Goal: Task Accomplishment & Management: Manage account settings

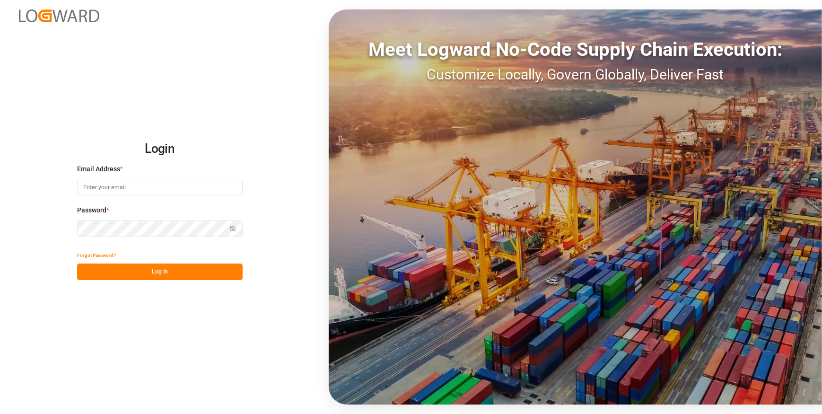
type input "[EMAIL_ADDRESS][DOMAIN_NAME]"
click at [180, 271] on button "Log In" at bounding box center [160, 271] width 166 height 17
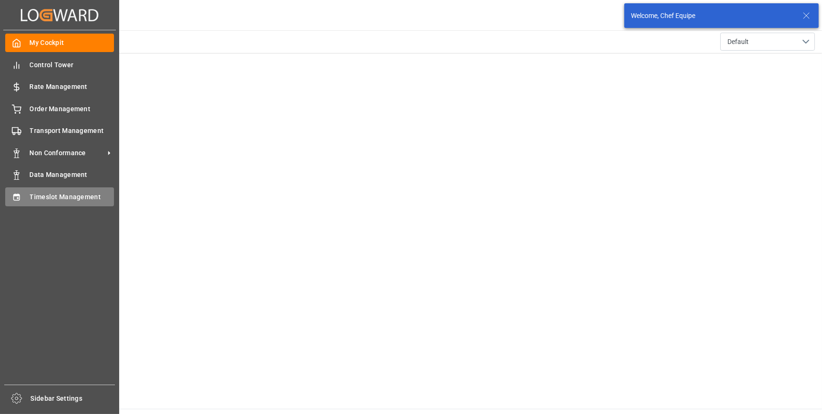
click at [22, 191] on div "Timeslot Management Timeslot Management" at bounding box center [59, 196] width 109 height 18
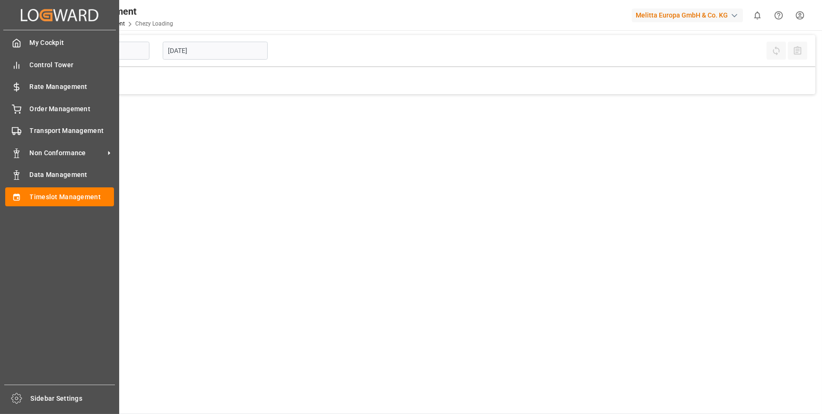
type input "Chezy Loading"
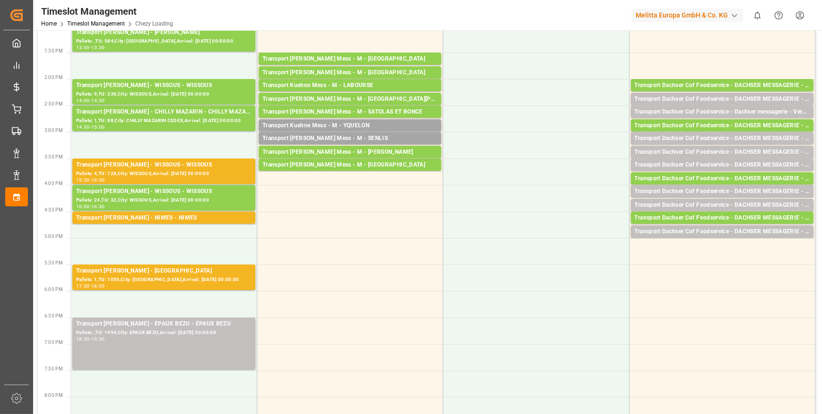
scroll to position [344, 0]
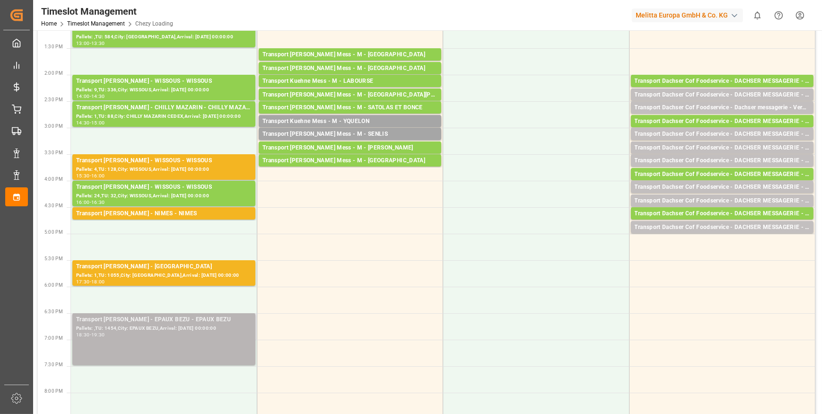
click at [166, 337] on div "Transport [PERSON_NAME] - EPAUX BEZU - EPAUX BEZU Pallets: ,TU: 1454,City: EPAU…" at bounding box center [163, 339] width 175 height 48
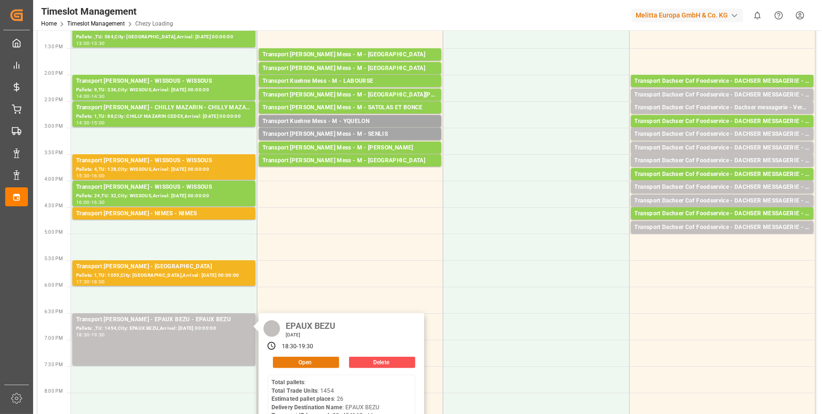
click at [301, 361] on button "Open" at bounding box center [306, 362] width 66 height 11
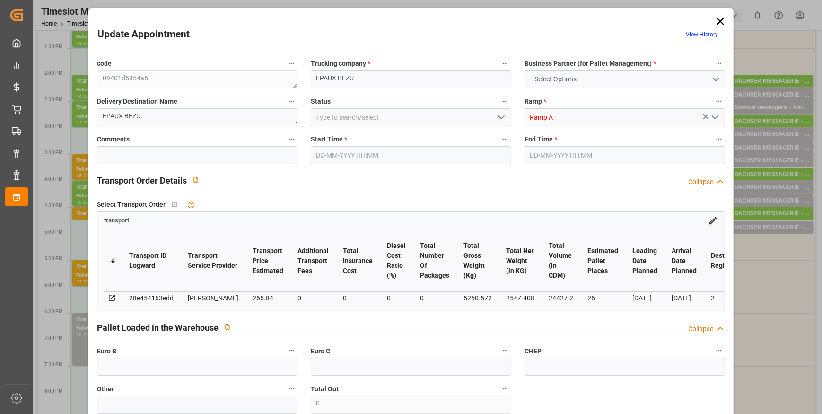
type input "26"
type input "265.84"
type input "0"
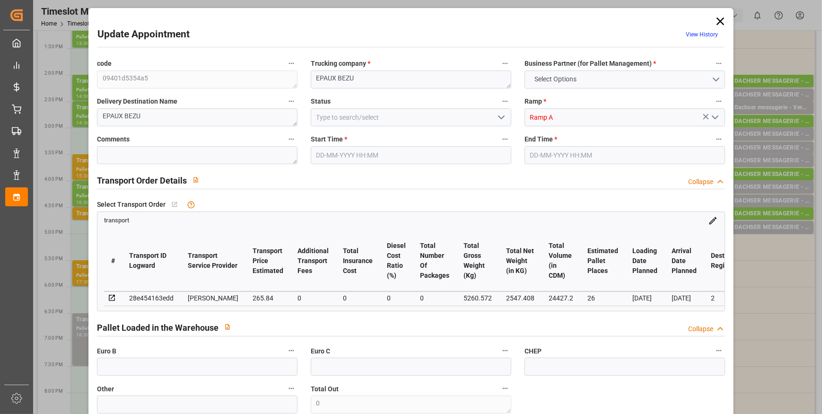
type input "256.8546"
type input "-8.9854"
type input "0"
type input "2547.408"
type input "6218.372"
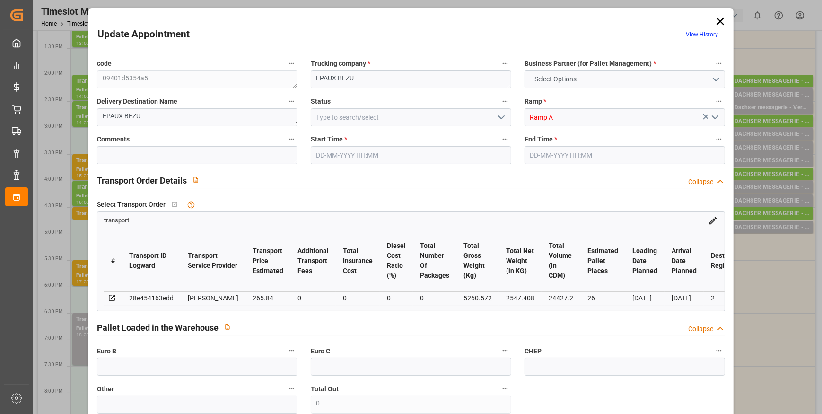
type input "24427.2"
type input "2"
type input "0"
type input "1454"
type input "26"
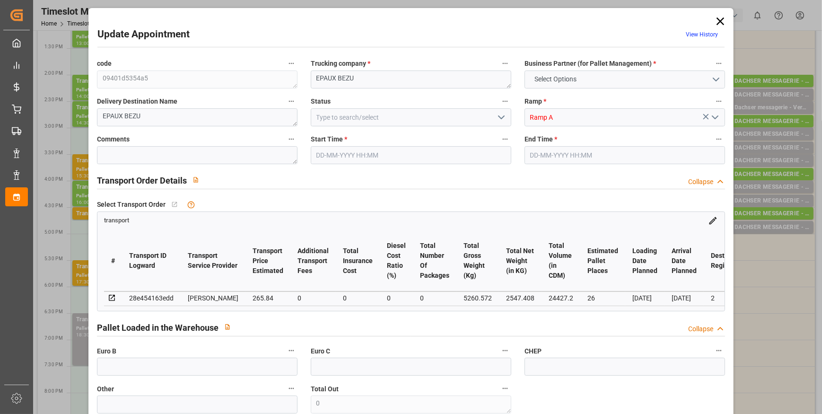
type input "101"
type input "5260.572"
type input "0"
type input "4710.8598"
type input "0"
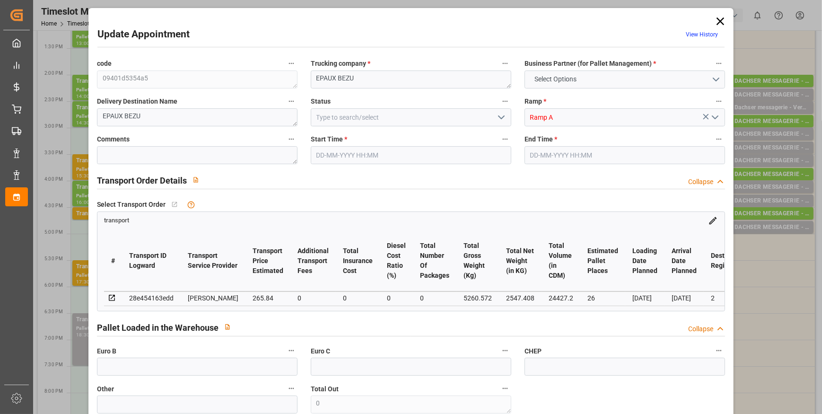
type input "0"
type input "21"
type input "35"
type input "[DATE] 18:30"
type input "[DATE] 19:30"
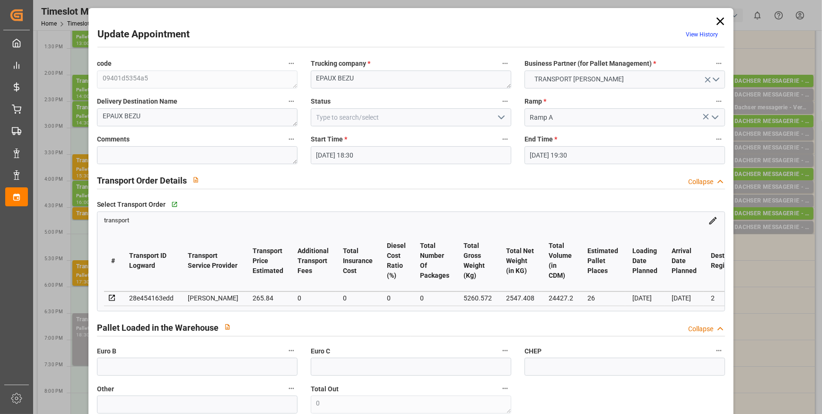
type input "[DATE] 14:42"
type input "[DATE] 11:34"
type input "[DATE]"
click at [498, 114] on icon "open menu" at bounding box center [501, 117] width 11 height 11
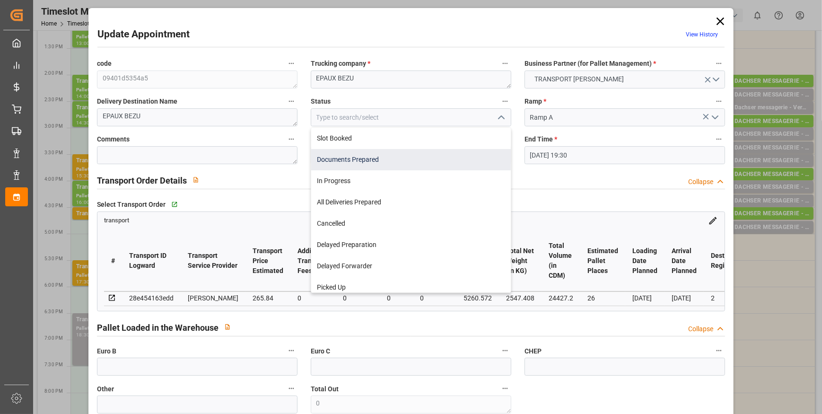
click at [354, 157] on div "Documents Prepared" at bounding box center [411, 159] width 200 height 21
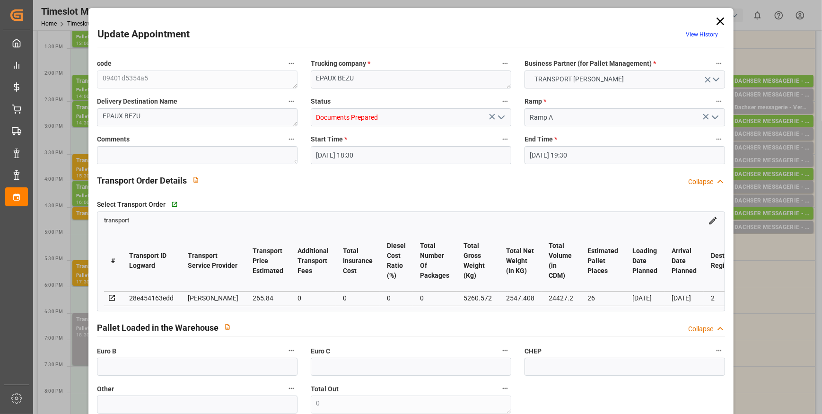
type input "Documents Prepared"
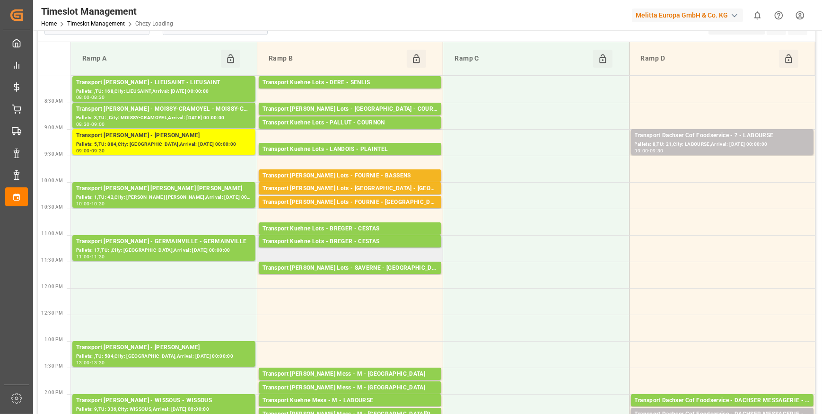
scroll to position [0, 0]
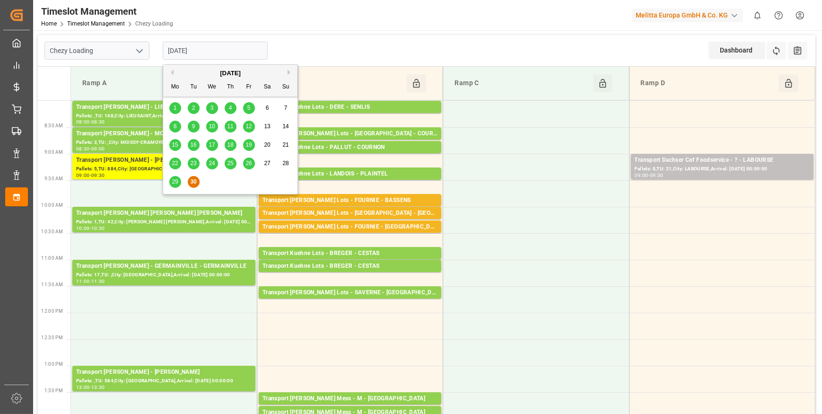
click at [227, 54] on input "[DATE]" at bounding box center [215, 51] width 105 height 18
click at [289, 71] on button "Next Month" at bounding box center [291, 73] width 6 height 6
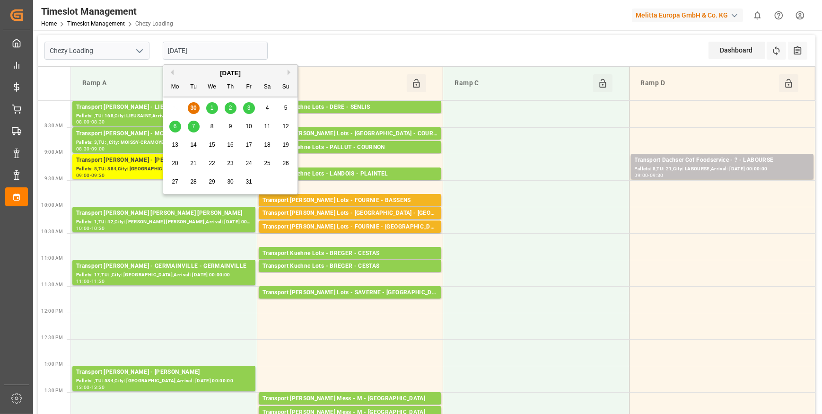
click at [208, 104] on div "1" at bounding box center [212, 108] width 12 height 11
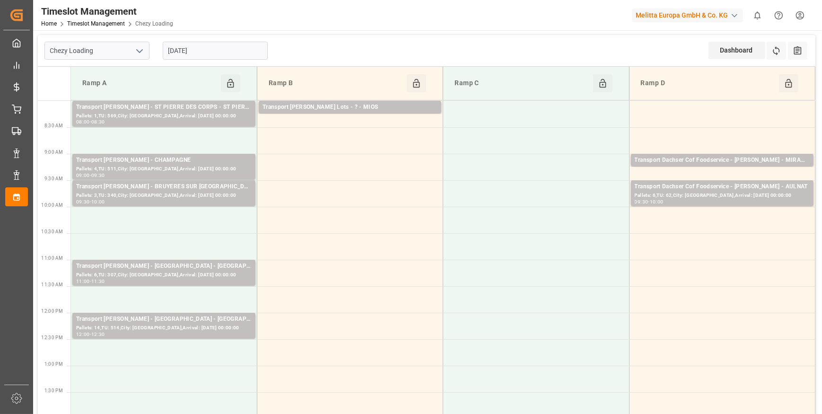
click at [197, 46] on input "[DATE]" at bounding box center [215, 51] width 105 height 18
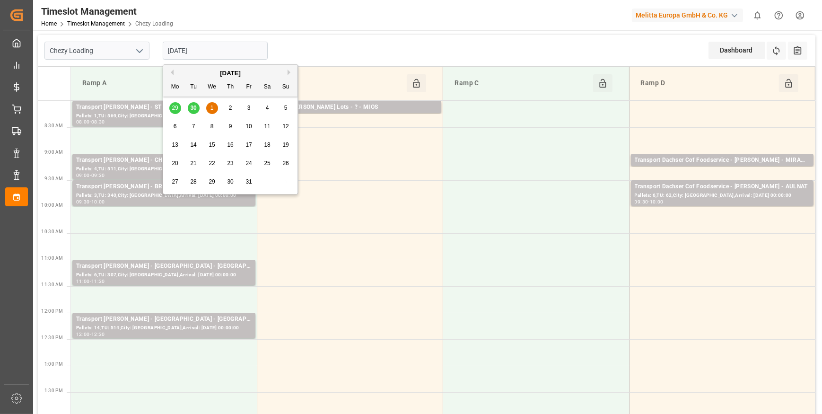
click at [175, 108] on div "29 30 1 2 3 4 5" at bounding box center [230, 108] width 129 height 18
click at [171, 72] on button "Previous Month" at bounding box center [171, 73] width 6 height 6
click at [194, 183] on span "30" at bounding box center [193, 181] width 6 height 7
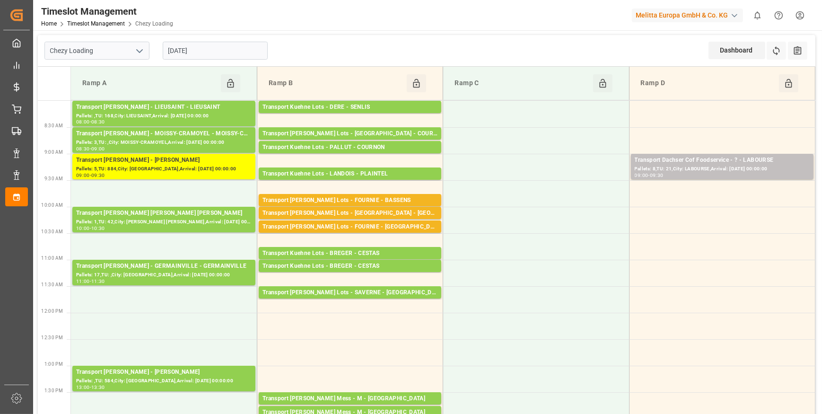
click at [188, 51] on input "[DATE]" at bounding box center [215, 51] width 105 height 18
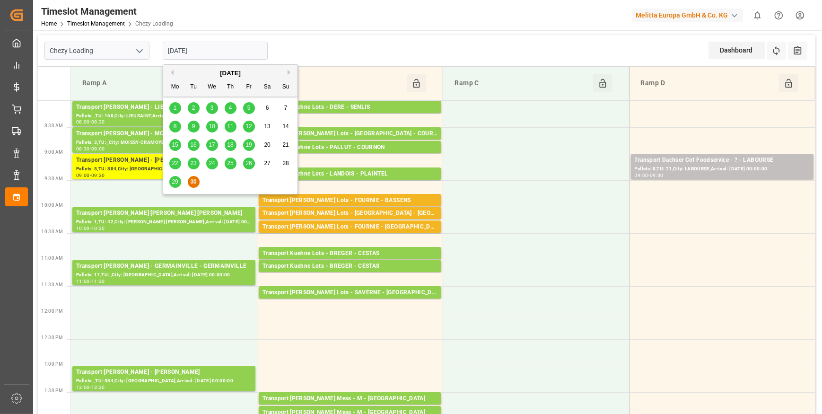
click at [178, 182] on div "29" at bounding box center [175, 181] width 12 height 11
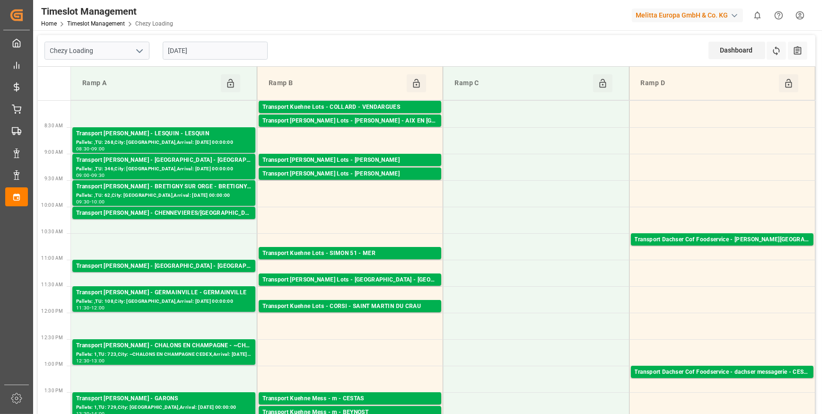
click at [213, 52] on input "[DATE]" at bounding box center [215, 51] width 105 height 18
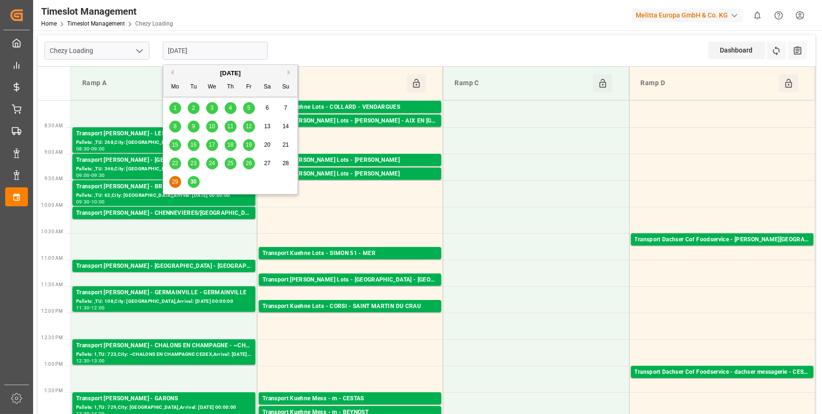
click at [194, 180] on span "30" at bounding box center [193, 181] width 6 height 7
type input "[DATE]"
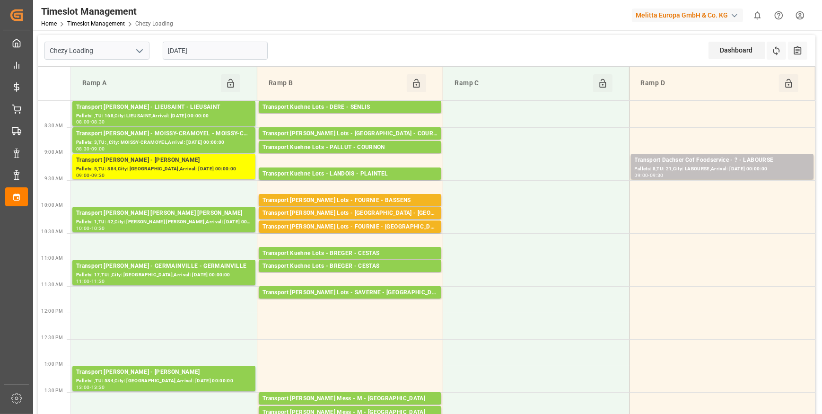
click at [140, 49] on icon "open menu" at bounding box center [139, 50] width 11 height 11
click at [95, 94] on div "Chezy Unloading" at bounding box center [97, 92] width 104 height 21
type input "Chezy Unloading"
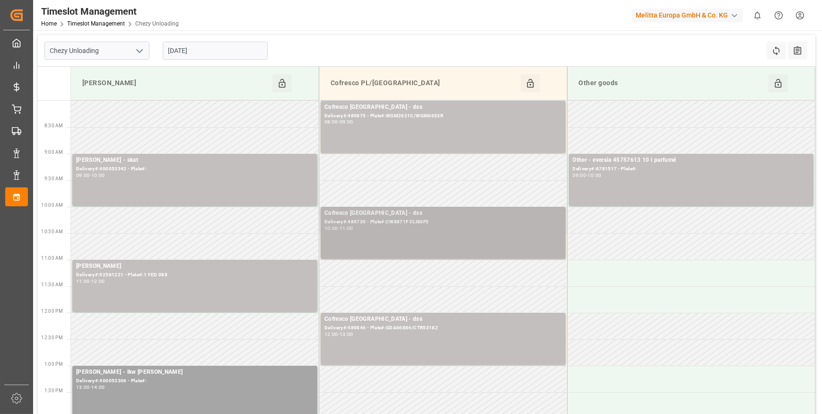
click at [387, 226] on div "10:00 - 11:00" at bounding box center [442, 228] width 237 height 5
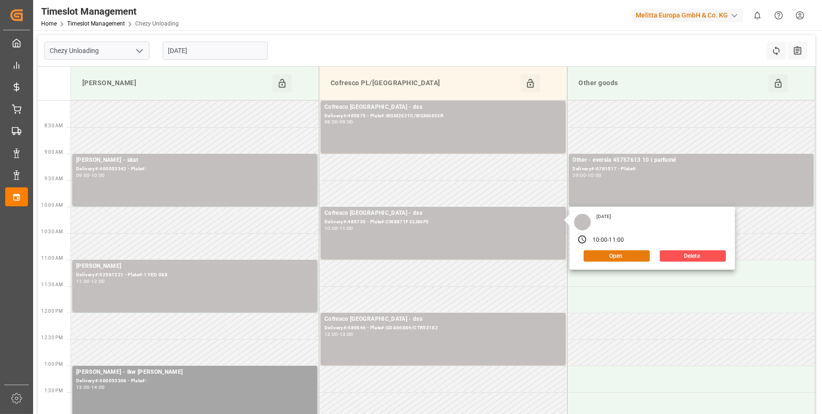
click at [615, 253] on button "Open" at bounding box center [617, 255] width 66 height 11
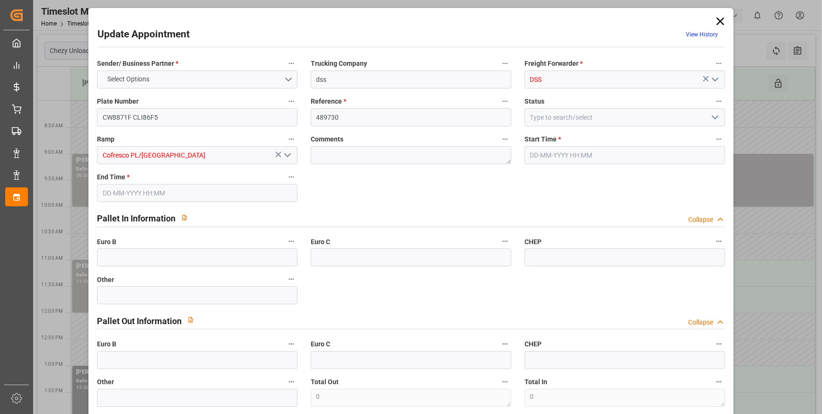
type input "26"
type input "265.84"
type input "0"
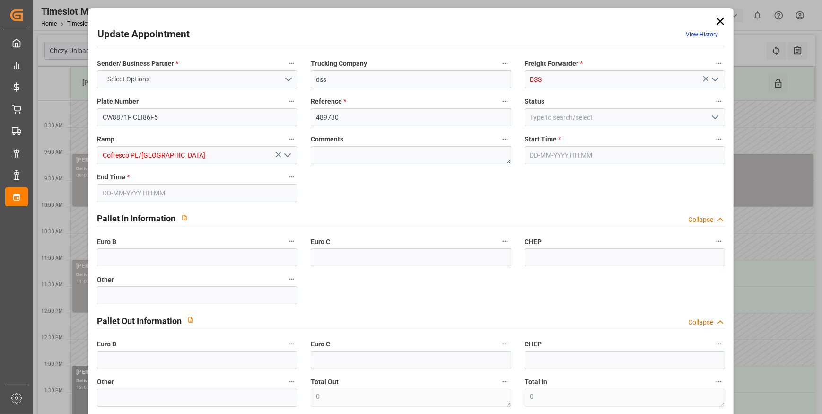
type input "256.8546"
type input "-8.9854"
type input "0"
type input "2547.408"
type input "6218.372"
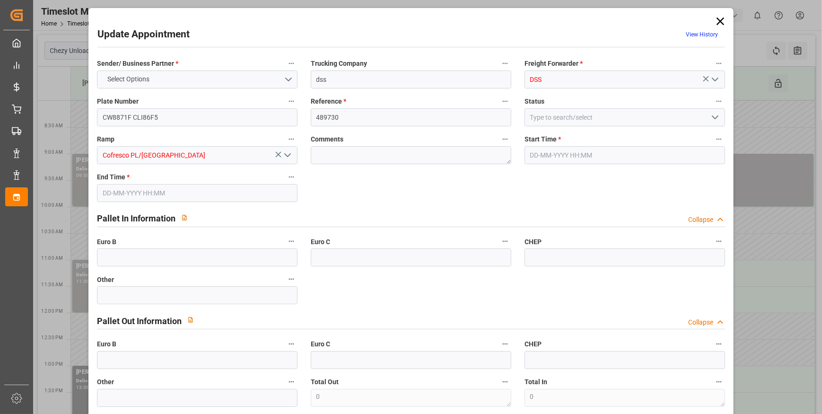
type input "24427.2"
type input "2"
type input "0"
type input "1454"
type input "26"
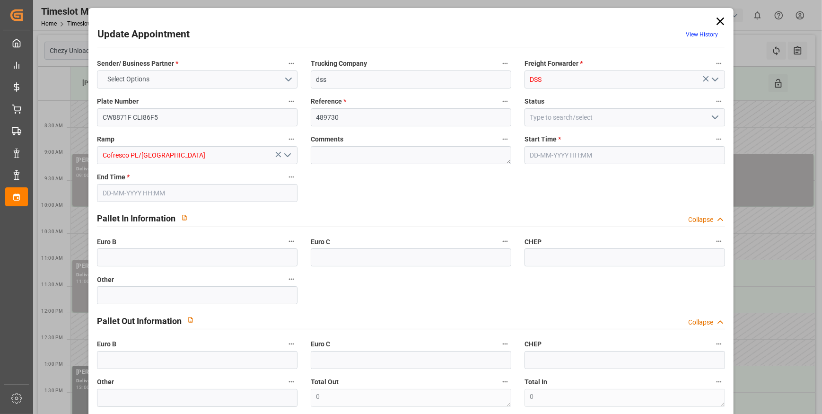
type input "101"
type input "5260.572"
type input "0"
type input "4710.8598"
type input "0"
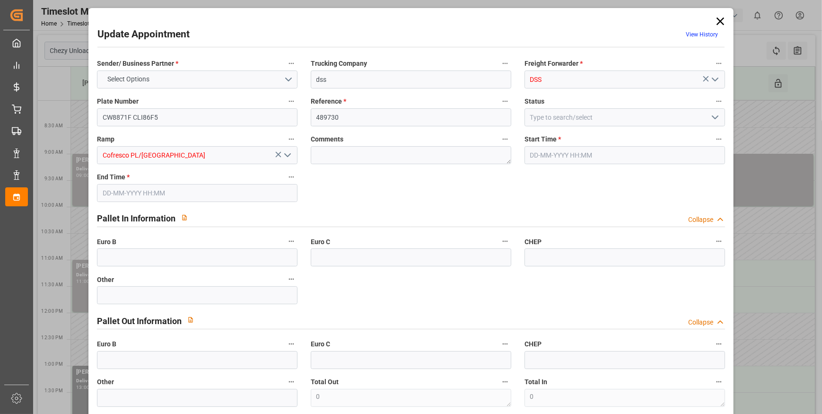
type input "0"
type input "21"
type input "35"
type input "[DATE] 10:00"
type input "[DATE] 11:00"
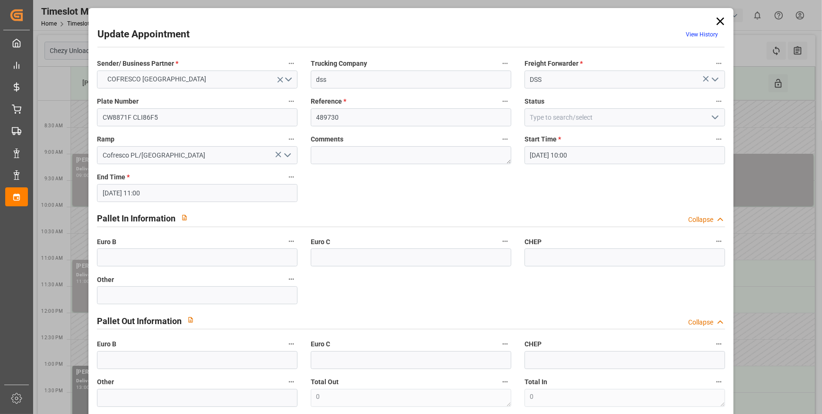
type input "[DATE] 08:51"
type input "[DATE] 11:34"
type input "[DATE]"
click at [715, 116] on polyline "open menu" at bounding box center [715, 117] width 6 height 3
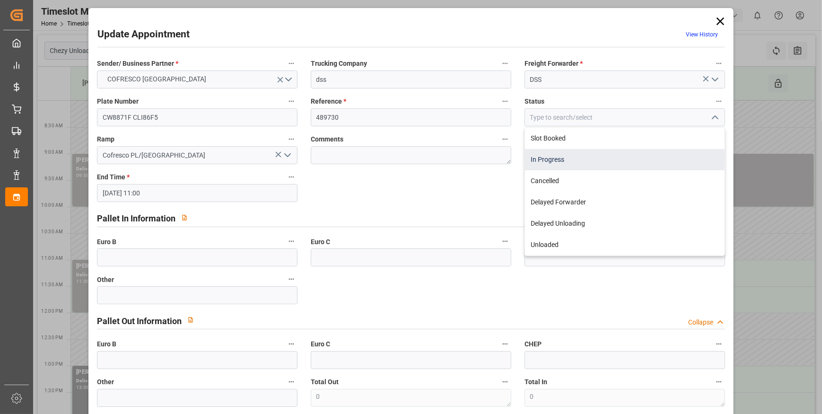
click at [559, 160] on div "In Progress" at bounding box center [625, 159] width 200 height 21
type input "In Progress"
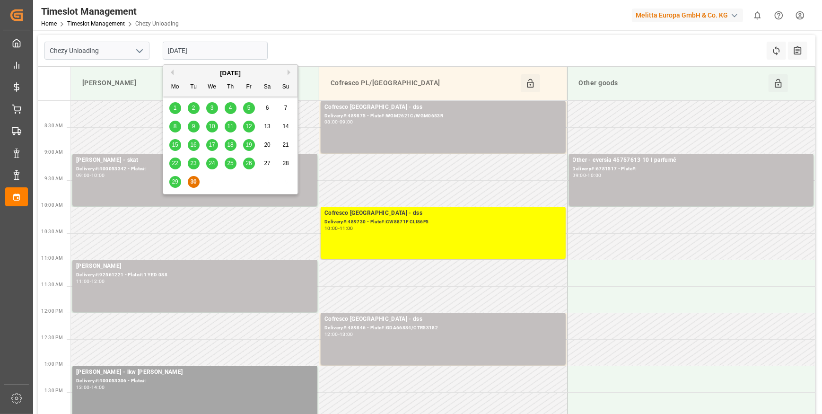
drag, startPoint x: 245, startPoint y: 52, endPoint x: 233, endPoint y: 52, distance: 12.3
click at [244, 52] on input "[DATE]" at bounding box center [215, 51] width 105 height 18
click at [138, 49] on icon "open menu" at bounding box center [139, 50] width 11 height 11
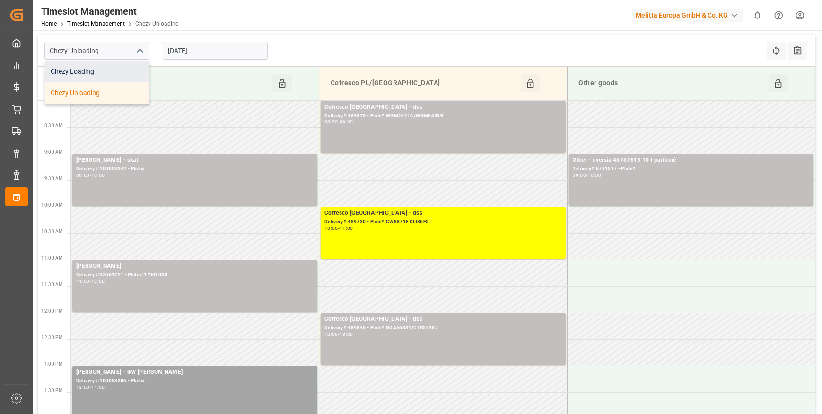
click at [127, 70] on div "Chezy Loading" at bounding box center [97, 71] width 104 height 21
type input "Chezy Loading"
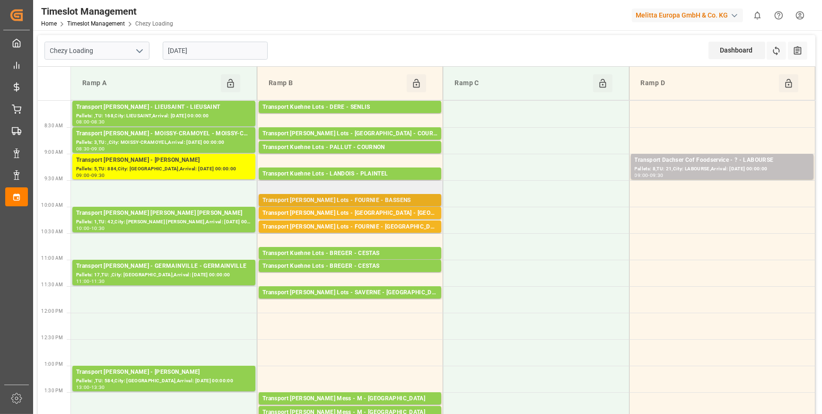
click at [372, 202] on div "Transport [PERSON_NAME] Lots - FOURNIE - BASSENS" at bounding box center [349, 200] width 175 height 9
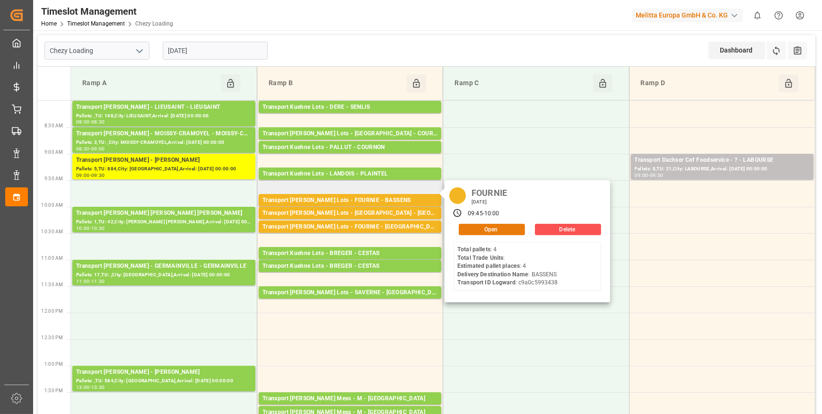
click at [469, 228] on button "Open" at bounding box center [492, 229] width 66 height 11
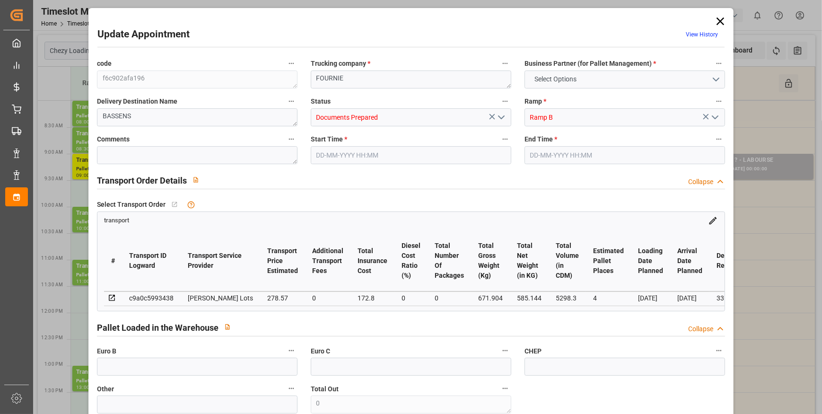
type input "4"
type input "278.57"
type input "0"
type input "172.8"
type input "0"
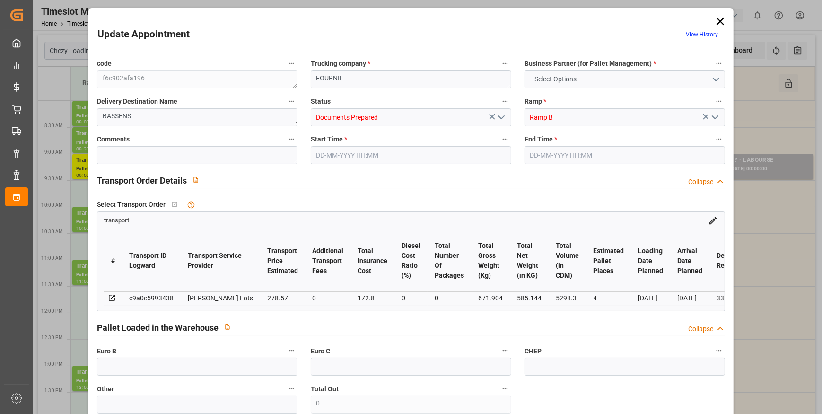
type input "451.37"
type input "0"
type input "585.144"
type input "768"
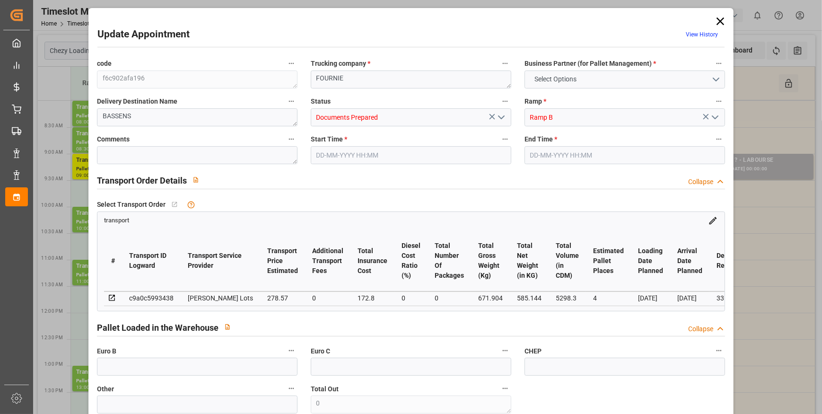
type input "5298.3"
type input "33"
type input "4"
type input "0"
type input "4"
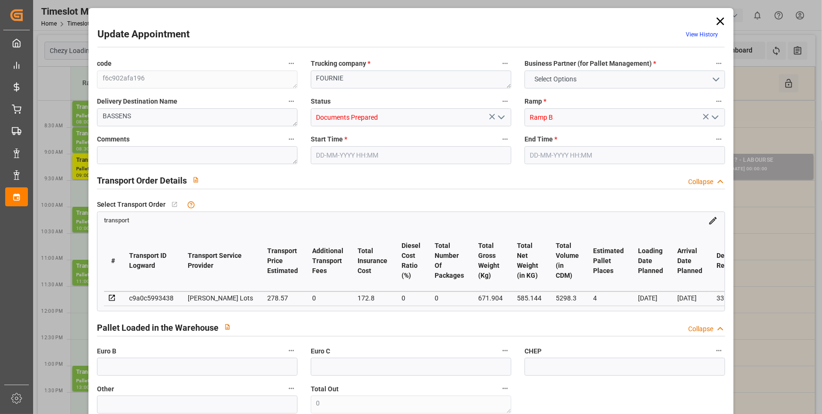
type input "101"
type input "671.904"
type input "0"
type input "4710.8598"
type input "0"
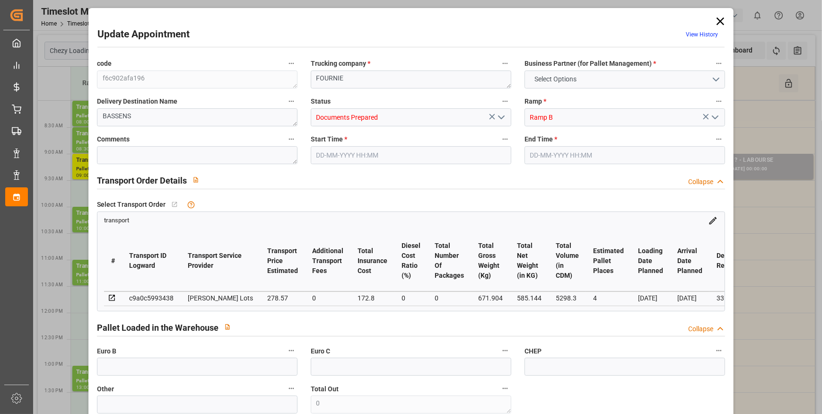
type input "0"
type input "21"
type input "35"
type input "[DATE] 09:45"
type input "[DATE] 10:00"
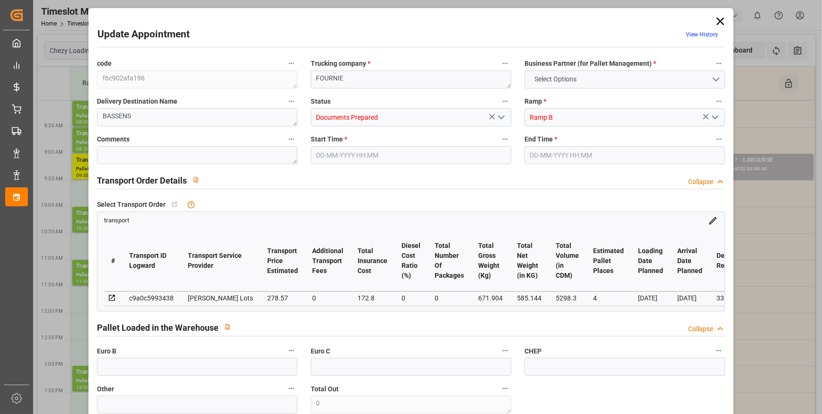
type input "[DATE] 12:32"
type input "[DATE] 11:30"
type input "[DATE]"
click at [501, 114] on icon "open menu" at bounding box center [501, 117] width 11 height 11
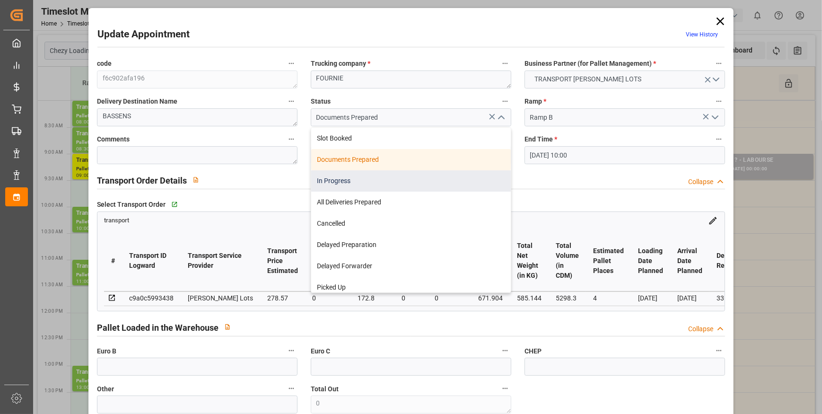
click at [338, 182] on div "In Progress" at bounding box center [411, 180] width 200 height 21
type input "In Progress"
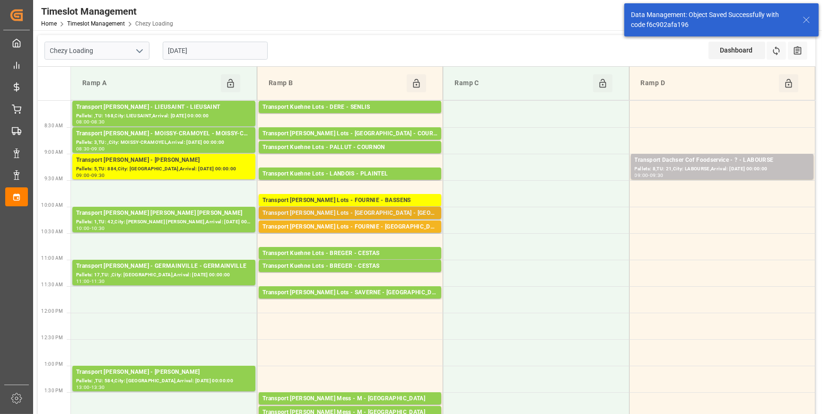
click at [367, 212] on div "Transport [PERSON_NAME] Lots - [GEOGRAPHIC_DATA] - [GEOGRAPHIC_DATA]" at bounding box center [349, 213] width 175 height 9
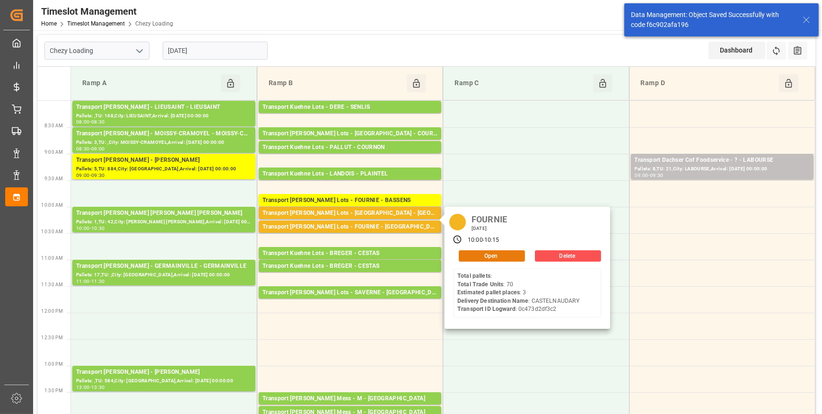
click at [486, 256] on button "Open" at bounding box center [492, 255] width 66 height 11
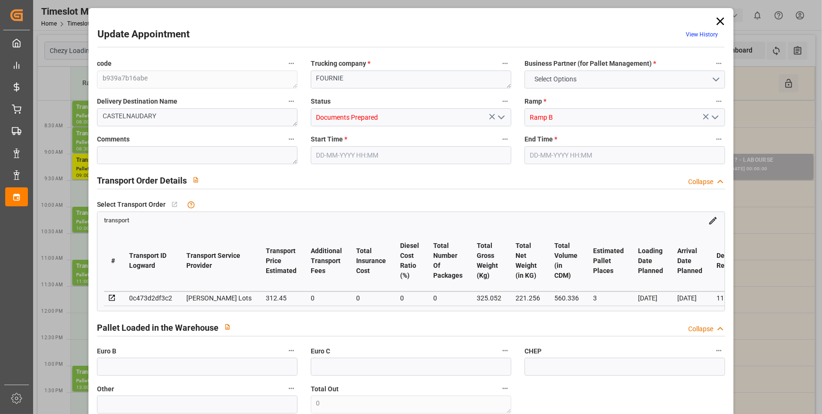
type input "3"
type input "312.45"
type input "0"
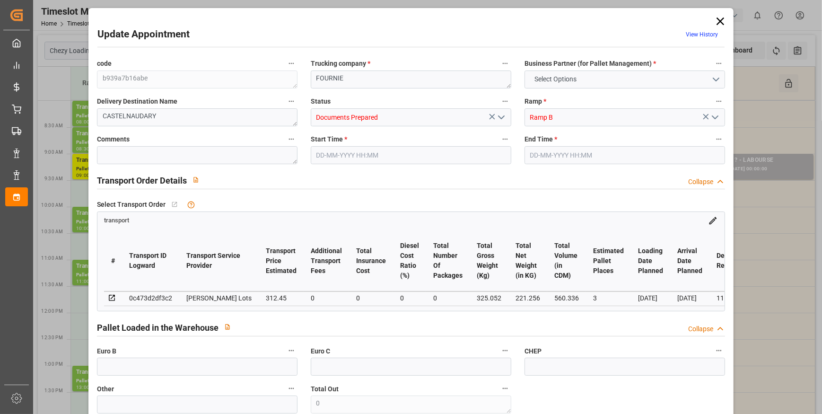
type input "312.45"
type input "0"
type input "221.256"
type input "396.332"
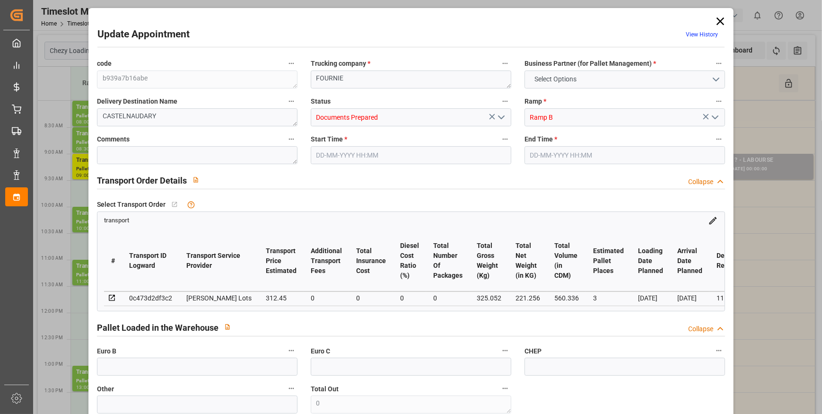
type input "560.336"
type input "11"
type input "0"
type input "70"
type input "3"
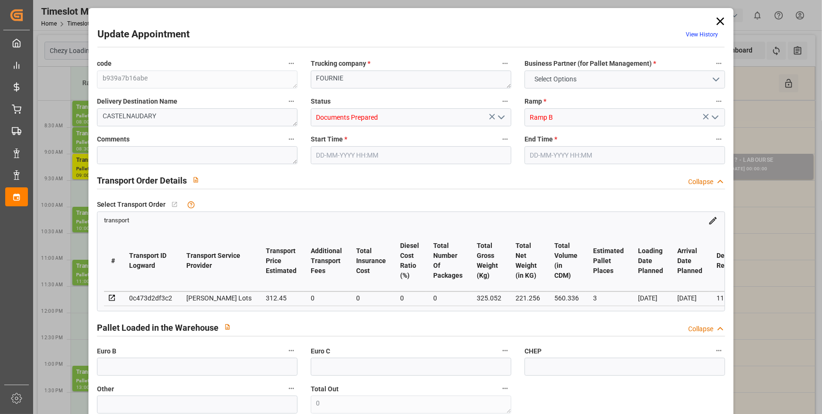
type input "101"
type input "325.052"
type input "0"
type input "4710.8598"
type input "0"
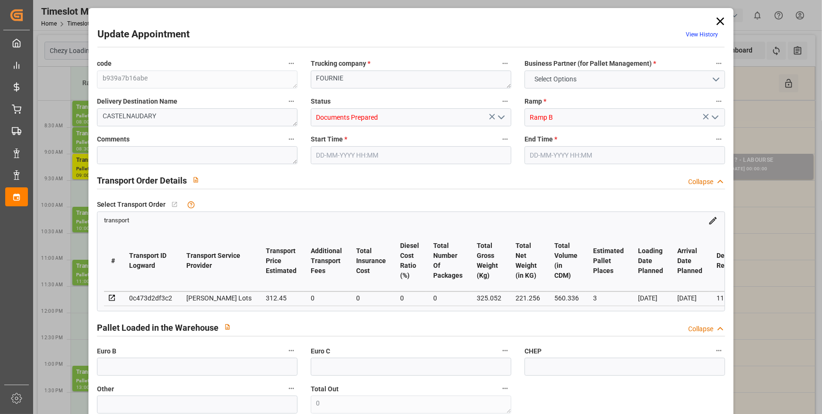
type input "0"
type input "21"
type input "35"
type input "[DATE] 10:00"
type input "[DATE] 10:15"
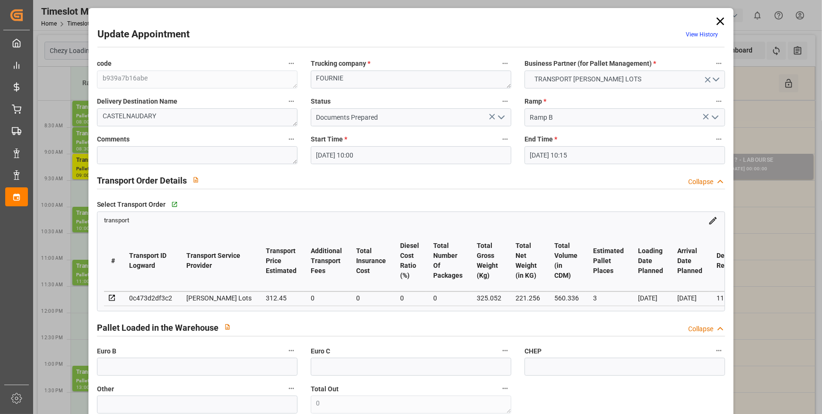
type input "[DATE] 12:33"
type input "[DATE] 11:29"
type input "[DATE]"
click at [502, 116] on icon "open menu" at bounding box center [501, 117] width 11 height 11
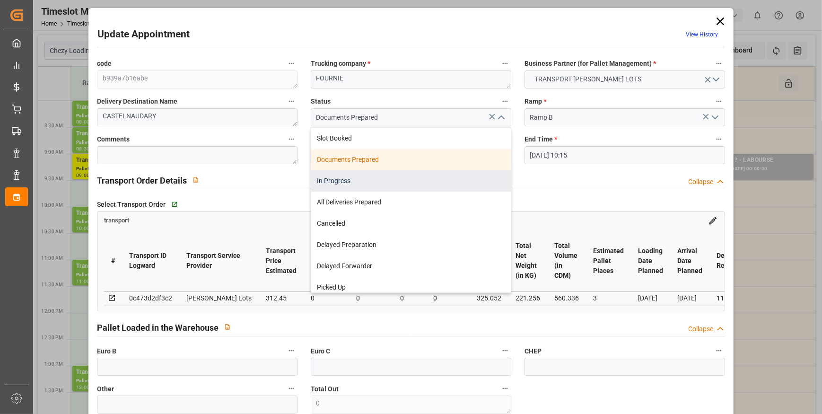
click at [359, 180] on div "In Progress" at bounding box center [411, 180] width 200 height 21
type input "In Progress"
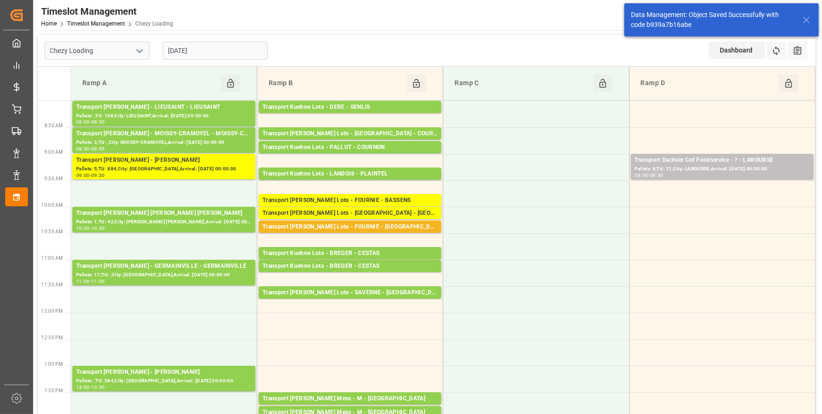
click at [368, 227] on div "Transport [PERSON_NAME] Lots - FOURNIE - [GEOGRAPHIC_DATA][PERSON_NAME]" at bounding box center [349, 226] width 175 height 9
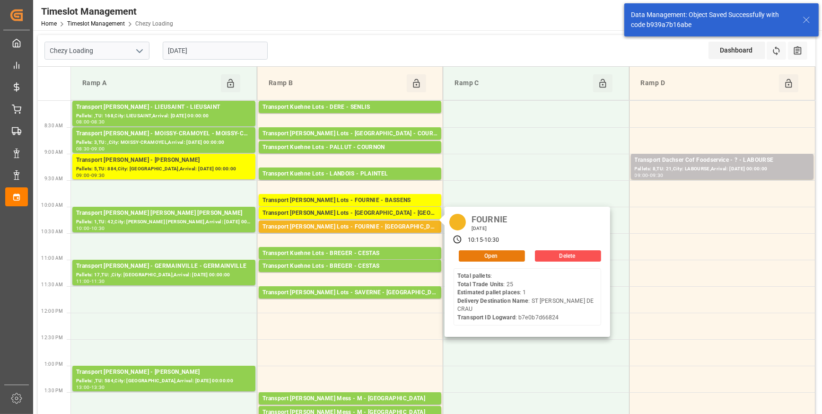
click at [504, 253] on button "Open" at bounding box center [492, 255] width 66 height 11
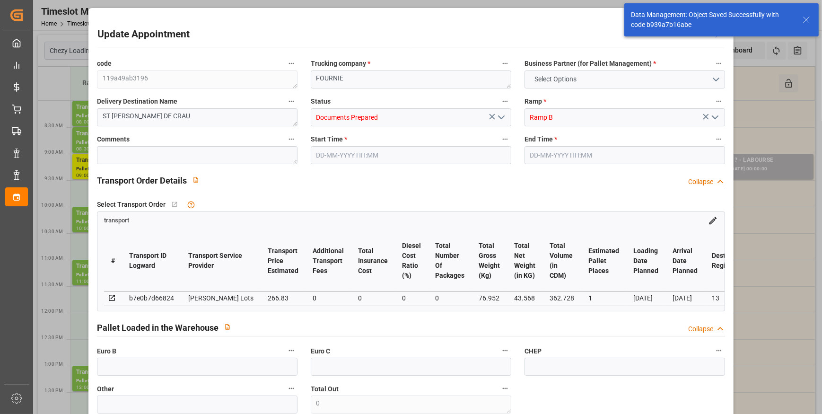
type input "1"
type input "266.83"
type input "0"
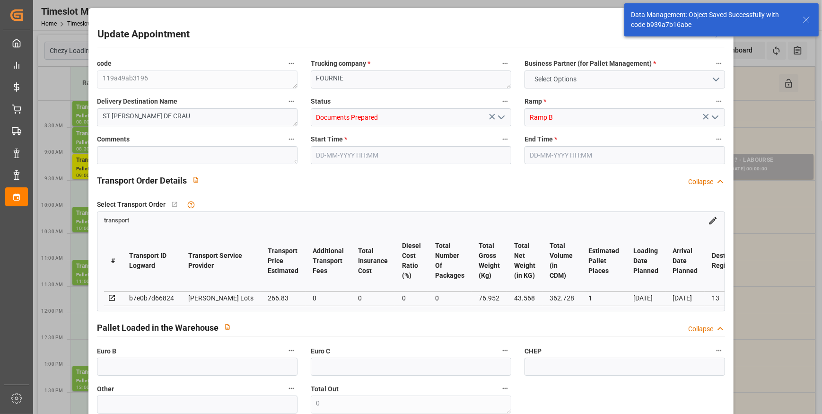
type input "266.83"
type input "0"
type input "43.568"
type input "168.952"
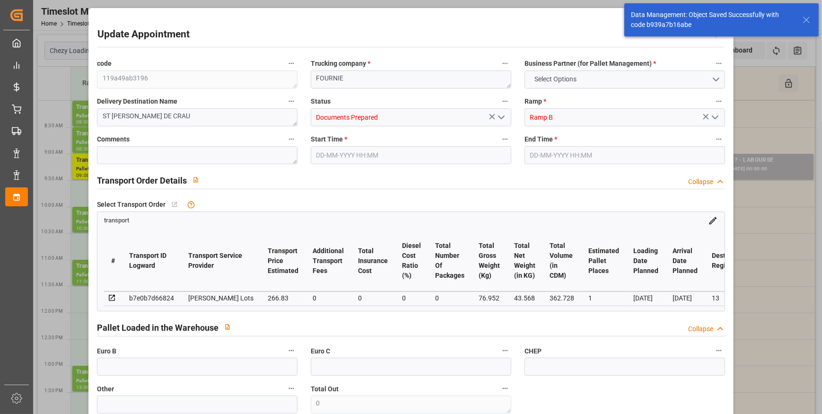
type input "362.728"
type input "13"
type input "0"
type input "25"
type input "4"
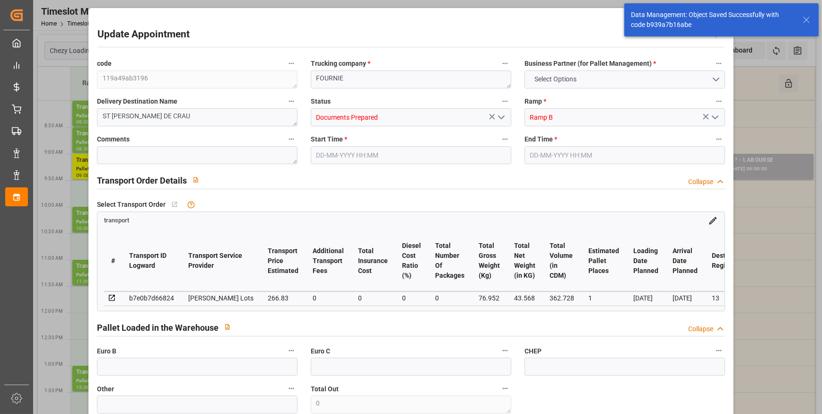
type input "101"
type input "76.952"
type input "0"
type input "4710.8598"
type input "0"
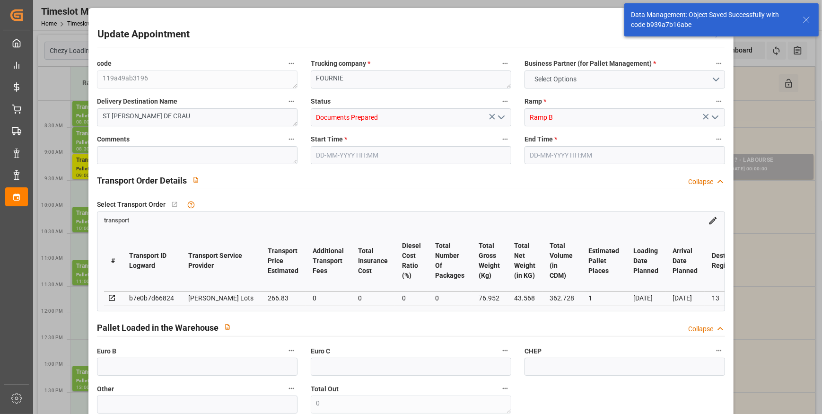
type input "0"
type input "21"
type input "35"
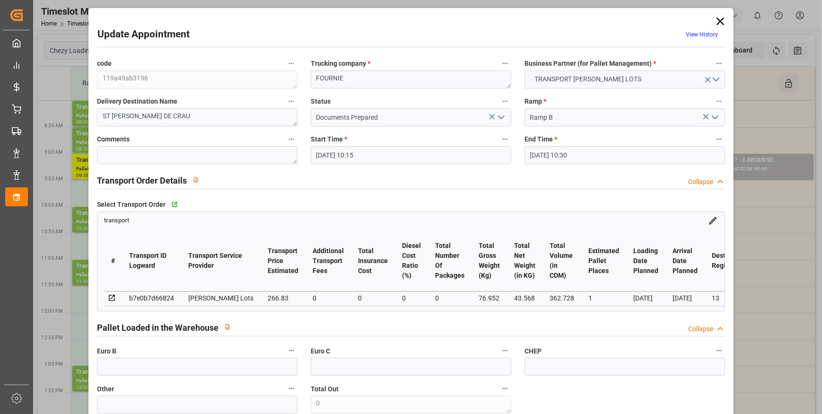
type input "[DATE] 10:15"
type input "[DATE] 10:30"
type input "[DATE] 12:34"
type input "[DATE] 11:29"
type input "[DATE]"
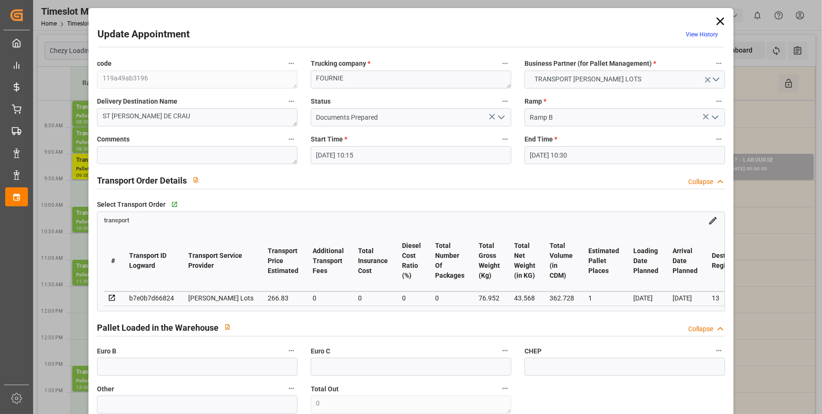
type input "[DATE]"
click at [503, 116] on icon "open menu" at bounding box center [501, 117] width 11 height 11
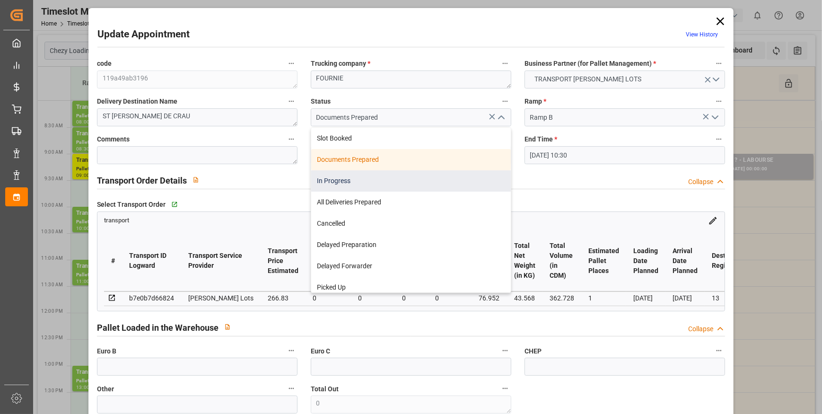
click at [333, 179] on div "In Progress" at bounding box center [411, 180] width 200 height 21
type input "In Progress"
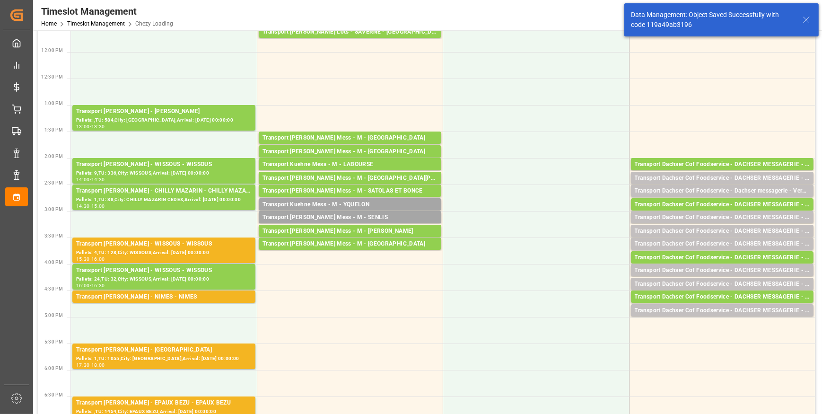
scroll to position [344, 0]
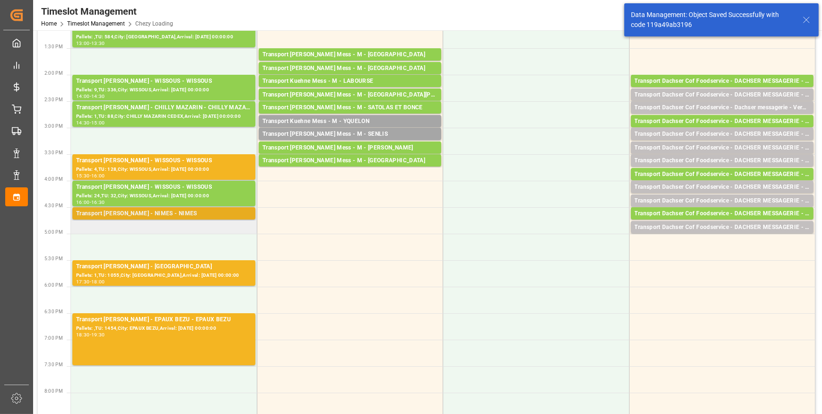
click at [156, 210] on div "Transport [PERSON_NAME] - NIMES - NIMES" at bounding box center [163, 213] width 175 height 9
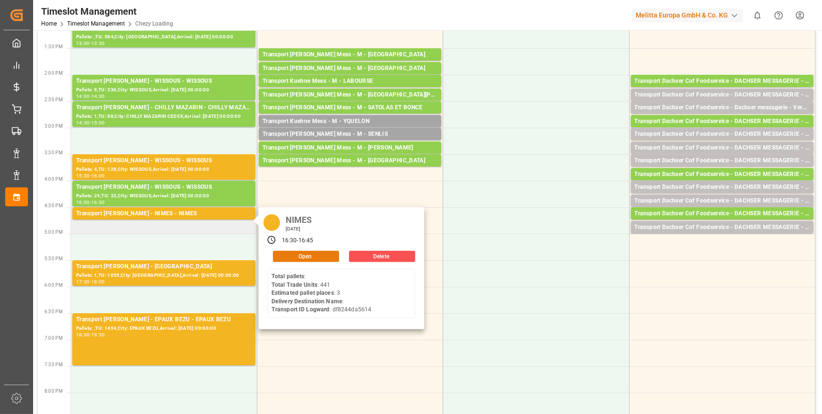
click at [315, 254] on button "Open" at bounding box center [306, 256] width 66 height 11
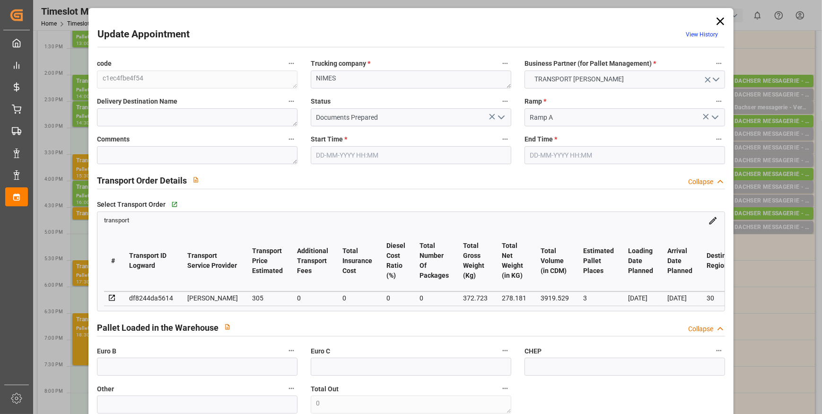
type input "[DATE] 16:30"
type input "[DATE] 16:45"
type input "[DATE] 13:59"
type input "[DATE] 12:23"
type input "[DATE]"
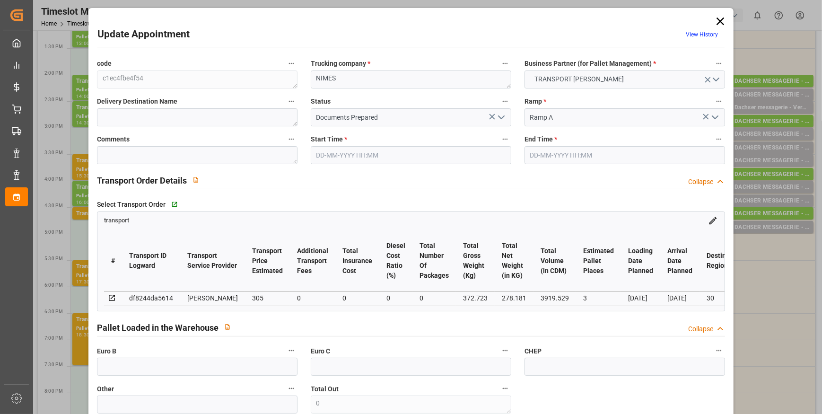
type input "[DATE]"
click at [500, 115] on icon "open menu" at bounding box center [501, 117] width 11 height 11
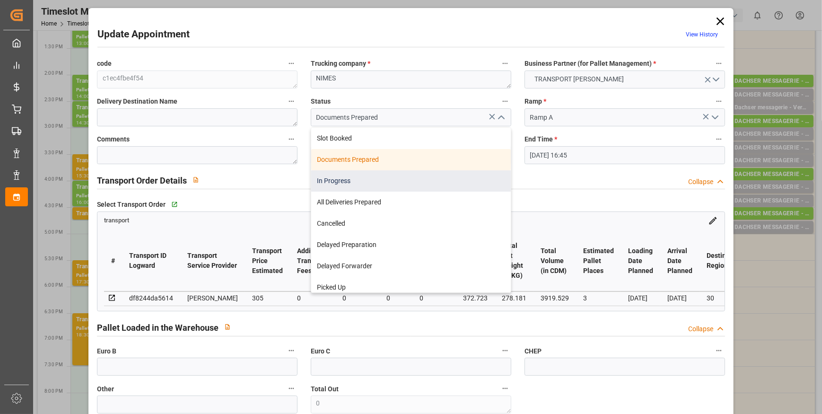
click at [334, 180] on div "In Progress" at bounding box center [411, 180] width 200 height 21
type input "In Progress"
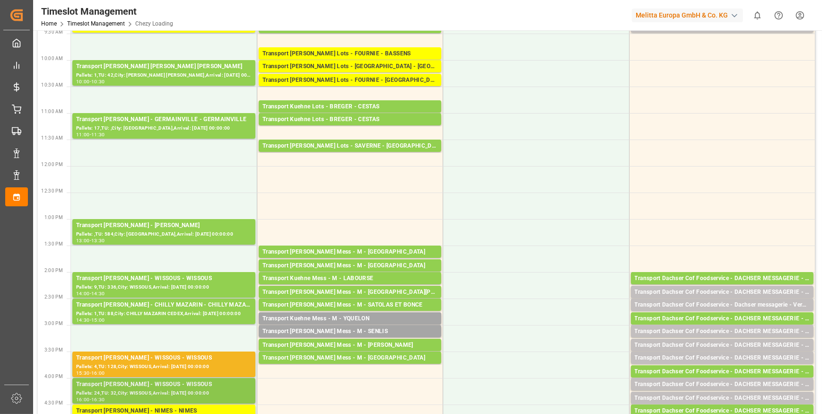
scroll to position [0, 0]
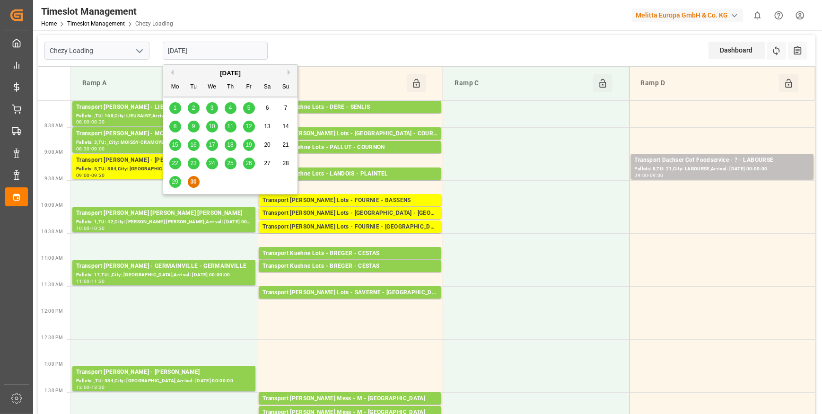
click at [241, 45] on input "[DATE]" at bounding box center [215, 51] width 105 height 18
click at [288, 71] on button "Next Month" at bounding box center [291, 73] width 6 height 6
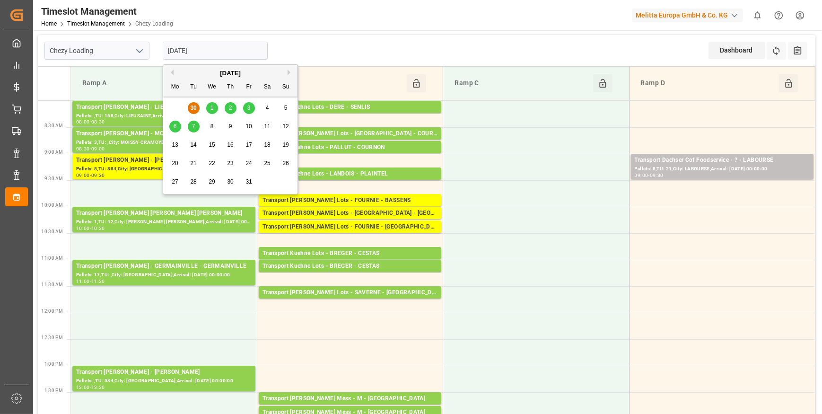
click at [212, 108] on span "1" at bounding box center [211, 108] width 3 height 7
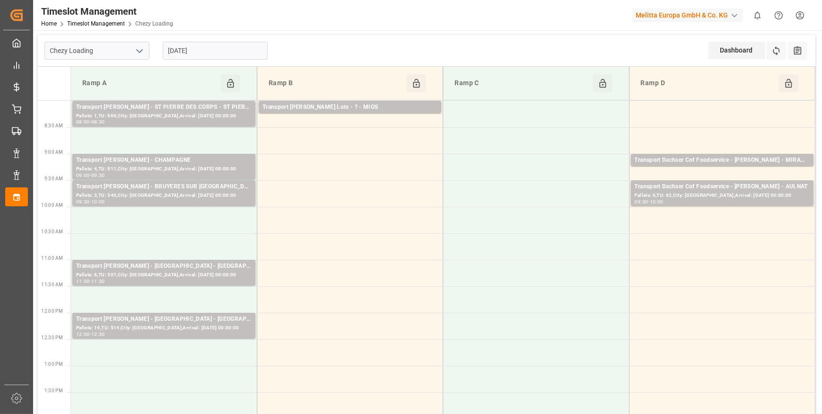
click at [200, 52] on input "[DATE]" at bounding box center [215, 51] width 105 height 18
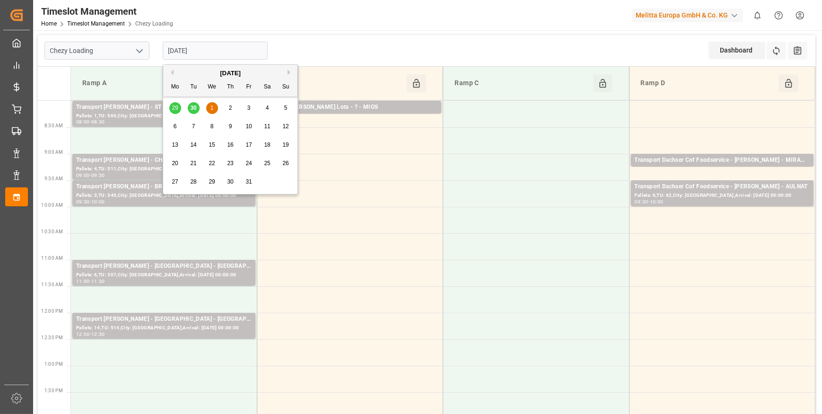
click at [232, 104] on div "2" at bounding box center [231, 108] width 12 height 11
type input "[DATE]"
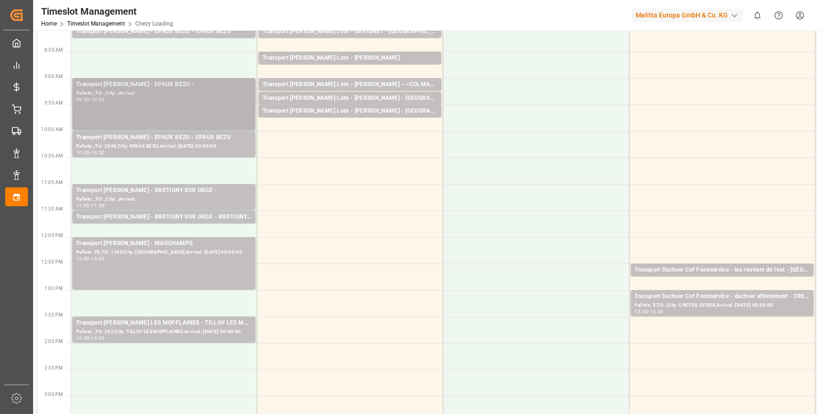
scroll to position [86, 0]
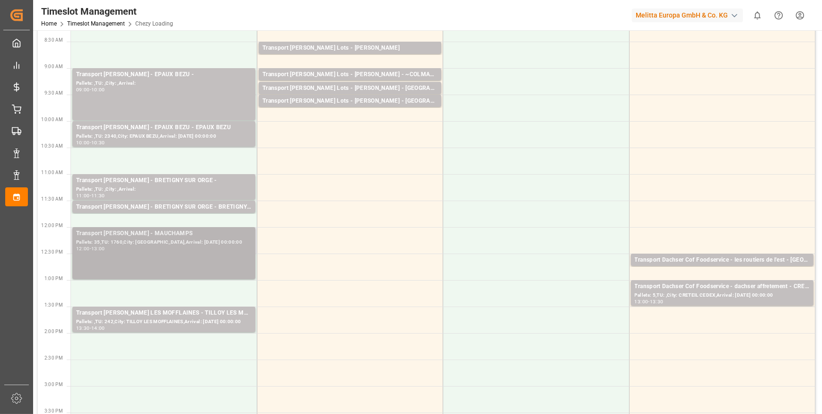
click at [184, 248] on div "12:00 - 13:00" at bounding box center [163, 248] width 175 height 5
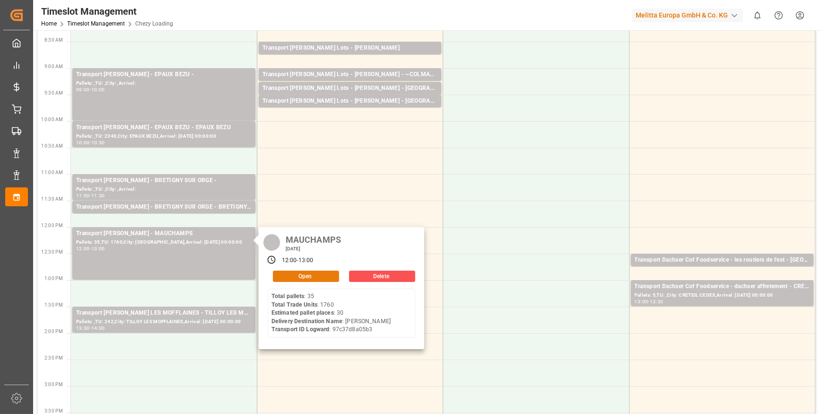
click at [313, 274] on button "Open" at bounding box center [306, 276] width 66 height 11
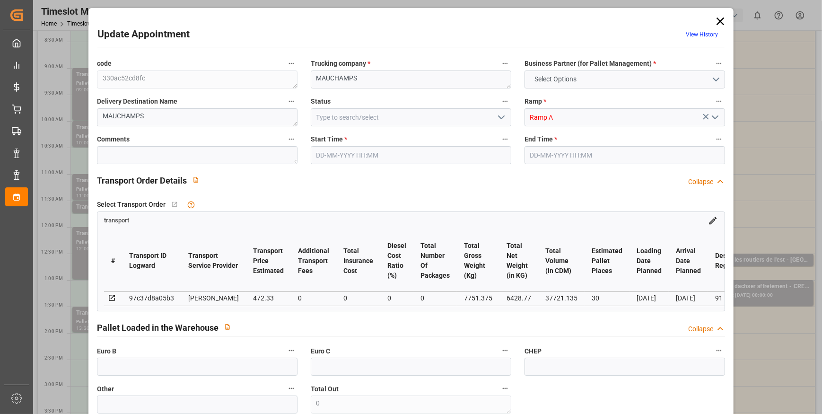
type input "30"
type input "472.33"
type input "0"
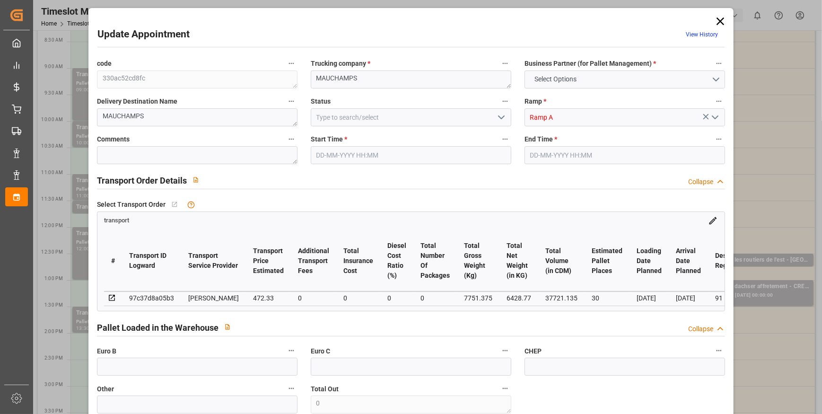
type input "456.3652"
type input "-15.9648"
type input "0"
type input "6428.77"
type input "9330.037"
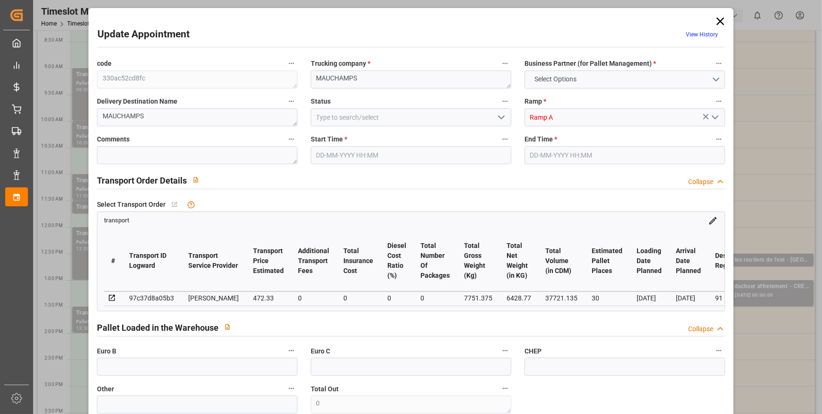
type input "37721.135"
type input "91"
type input "35"
type input "1760"
type input "54"
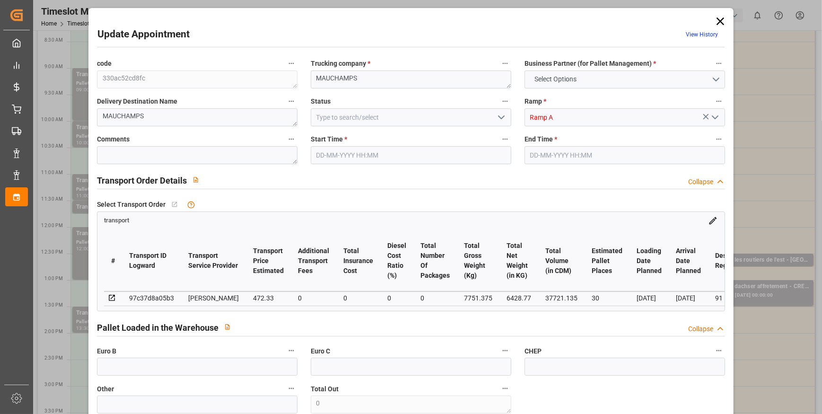
type input "101"
type input "7751.375"
type input "0"
type input "4710.8598"
type input "0"
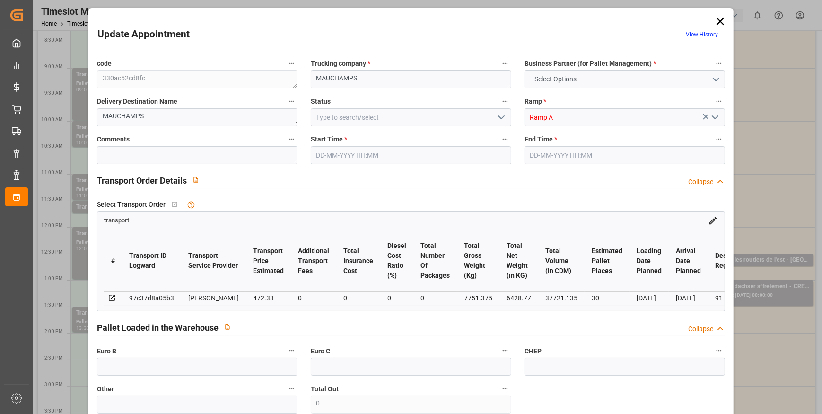
type input "0"
type input "21"
type input "35"
type input "[DATE] 12:00"
type input "[DATE] 13:00"
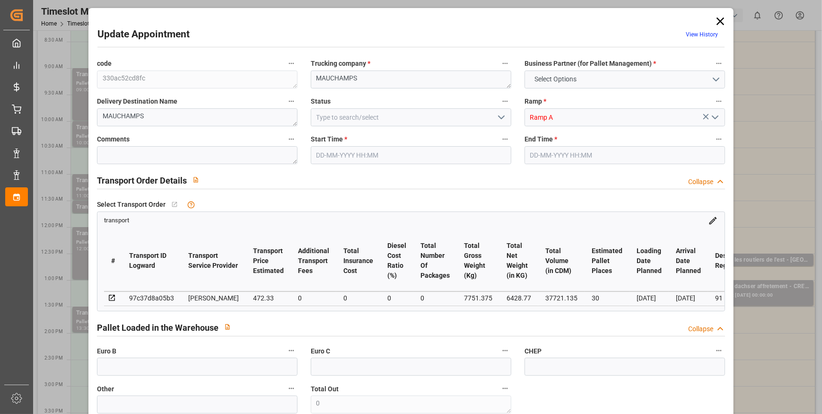
type input "[DATE] 14:44"
type input "[DATE] 11:34"
type input "[DATE]"
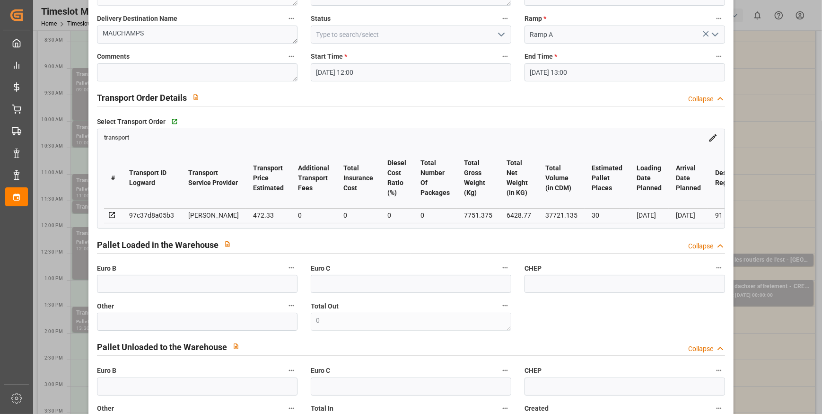
scroll to position [0, 0]
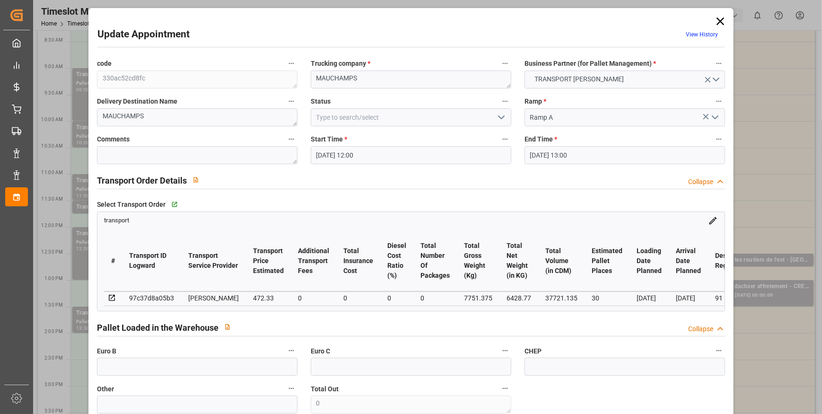
click at [719, 21] on icon at bounding box center [720, 21] width 13 height 13
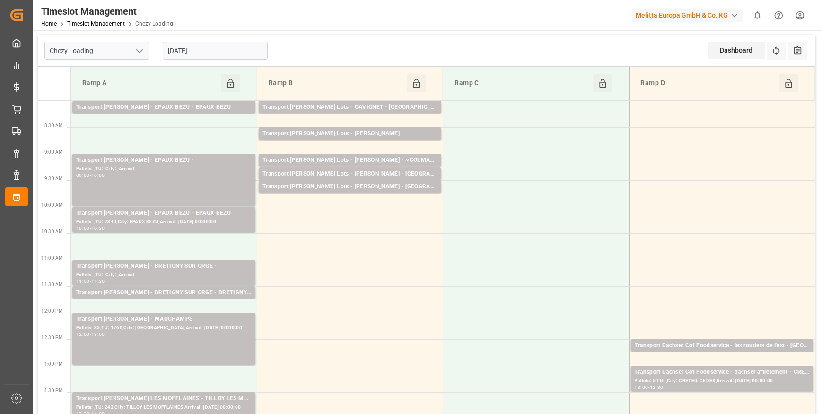
click at [225, 45] on input "[DATE]" at bounding box center [215, 51] width 105 height 18
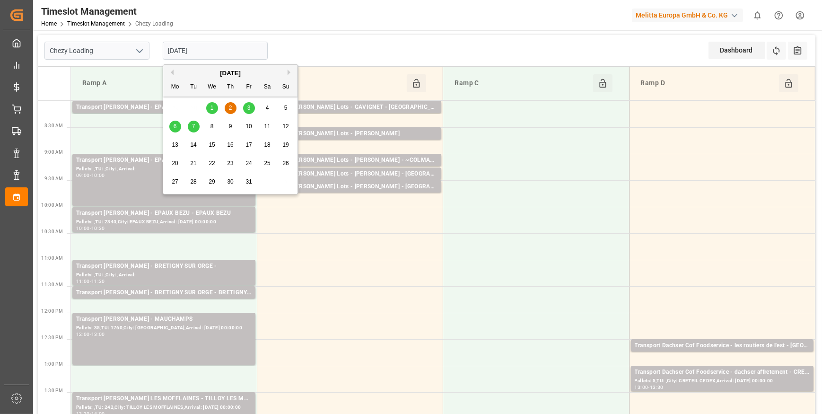
click at [171, 73] on button "Previous Month" at bounding box center [171, 73] width 6 height 6
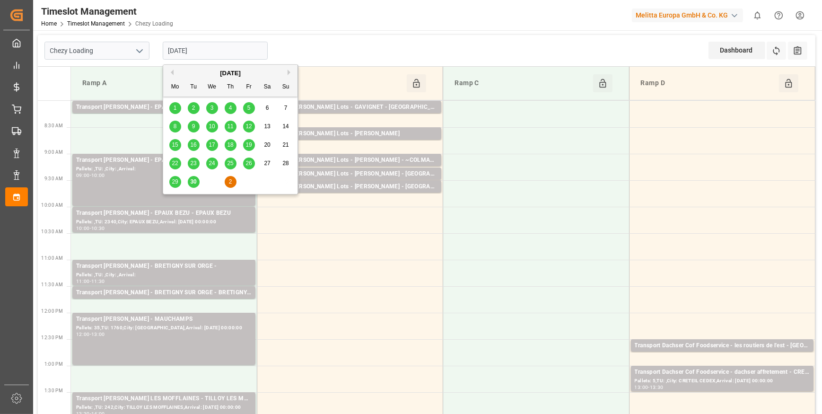
click at [193, 184] on span "30" at bounding box center [193, 181] width 6 height 7
type input "[DATE]"
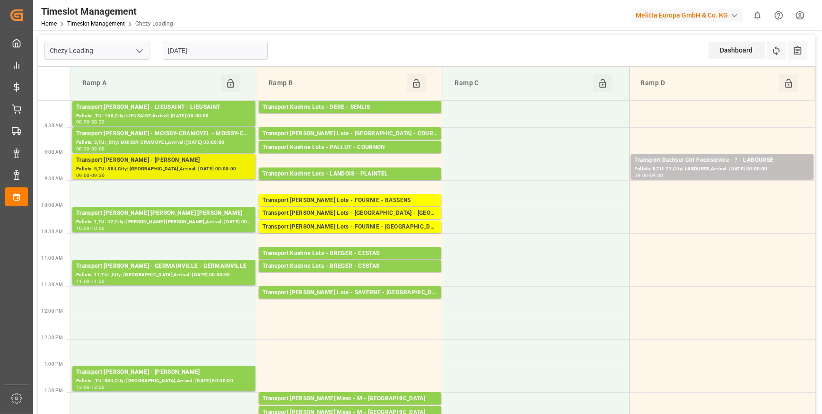
click at [191, 166] on div "Pallets: 5,TU: 884,City: [GEOGRAPHIC_DATA],Arrival: [DATE] 00:00:00" at bounding box center [163, 169] width 175 height 8
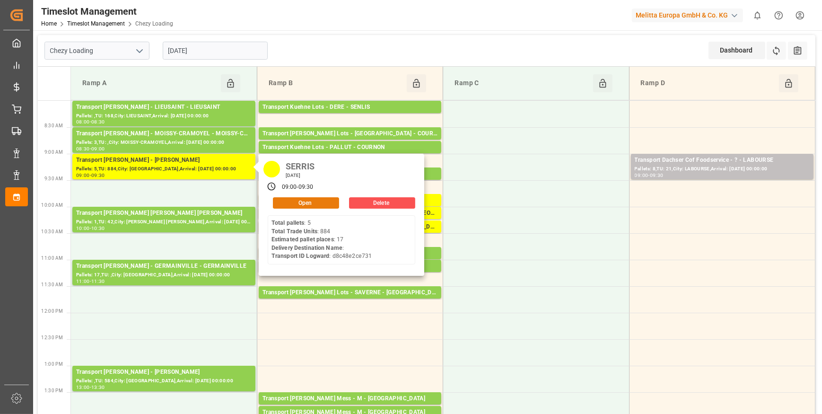
click at [315, 201] on button "Open" at bounding box center [306, 202] width 66 height 11
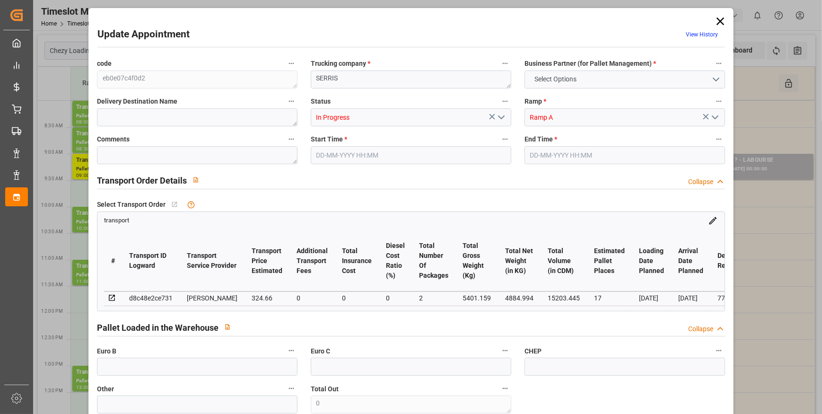
type input "17"
click at [501, 117] on polyline "open menu" at bounding box center [501, 117] width 6 height 3
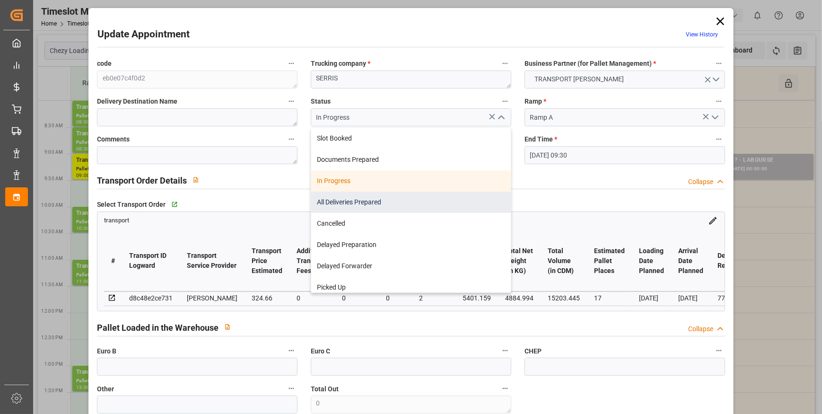
click at [340, 198] on div "All Deliveries Prepared" at bounding box center [411, 202] width 200 height 21
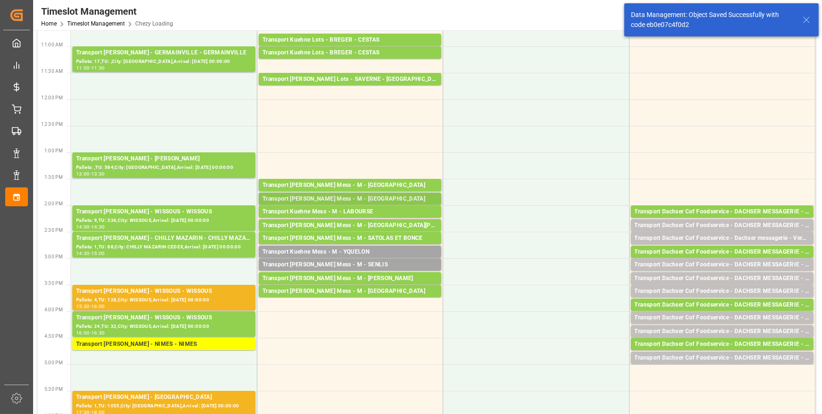
scroll to position [215, 0]
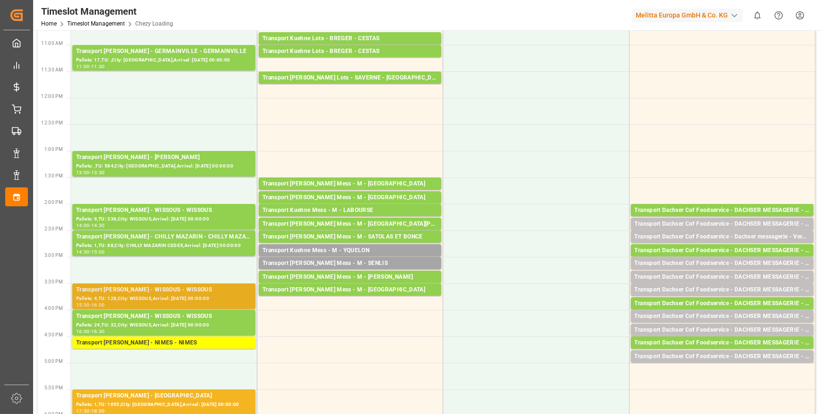
click at [176, 291] on div "Transport [PERSON_NAME] - WISSOUS - WISSOUS" at bounding box center [163, 289] width 175 height 9
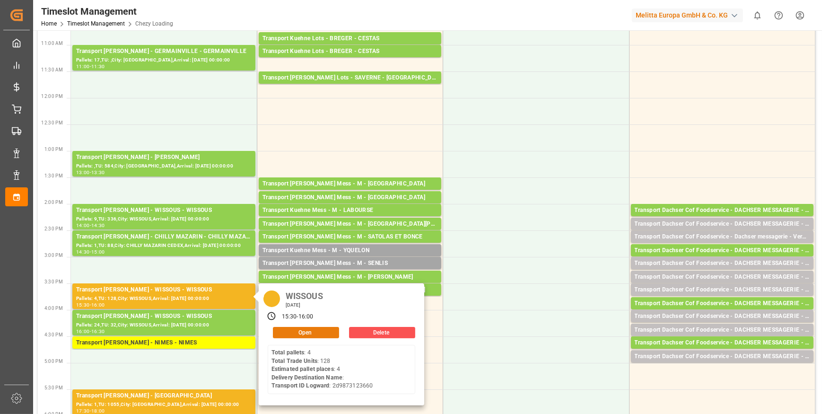
click at [293, 332] on button "Open" at bounding box center [306, 332] width 66 height 11
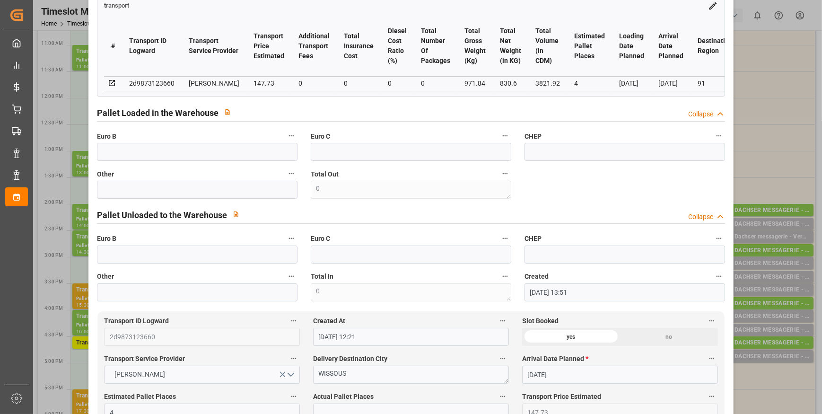
scroll to position [0, 0]
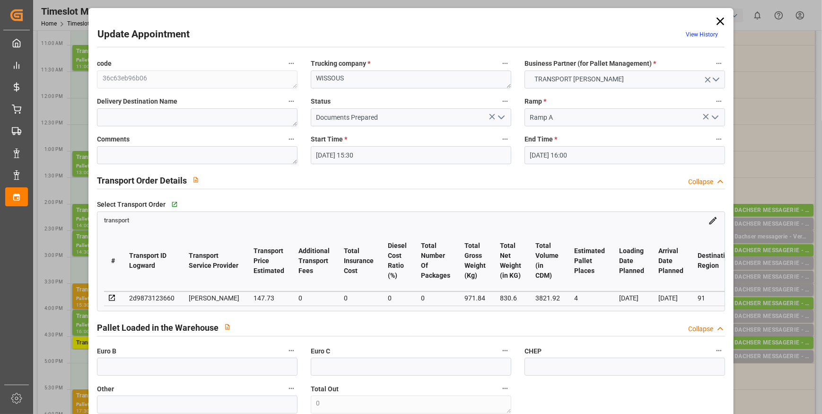
click at [503, 113] on icon "open menu" at bounding box center [501, 117] width 11 height 11
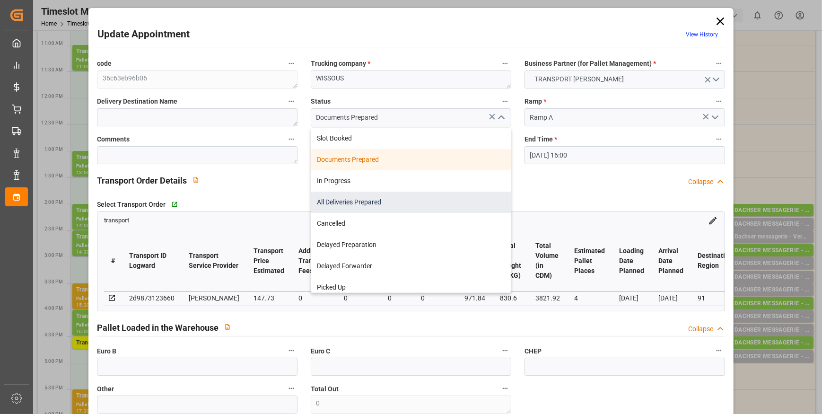
click at [326, 203] on div "All Deliveries Prepared" at bounding box center [411, 202] width 200 height 21
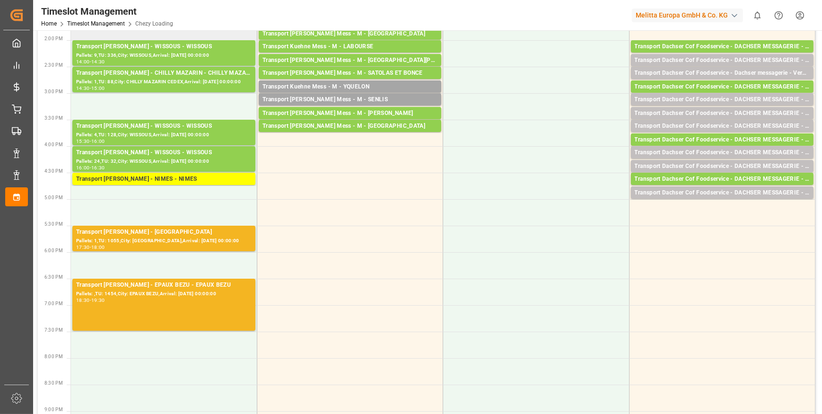
scroll to position [387, 0]
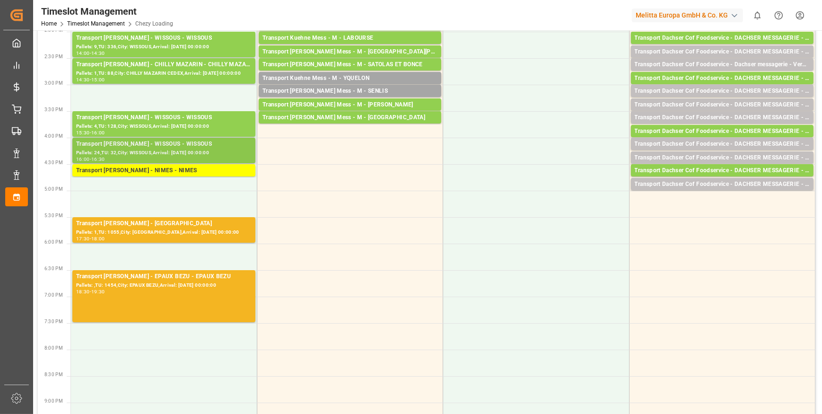
click at [167, 147] on div "Transport [PERSON_NAME] - WISSOUS - WISSOUS" at bounding box center [163, 144] width 175 height 9
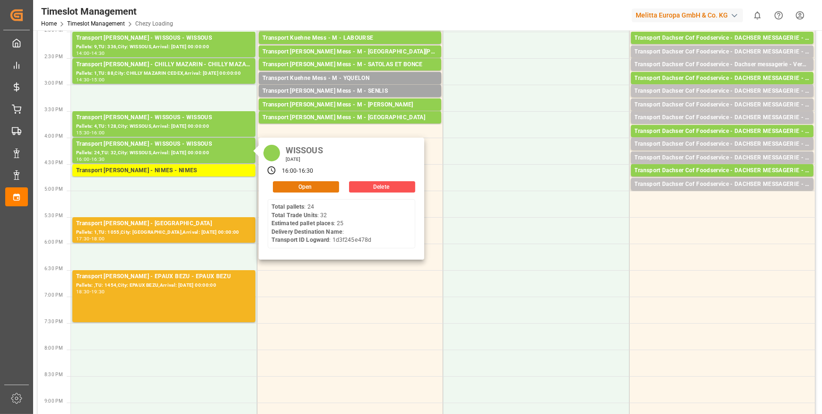
click at [299, 184] on button "Open" at bounding box center [306, 186] width 66 height 11
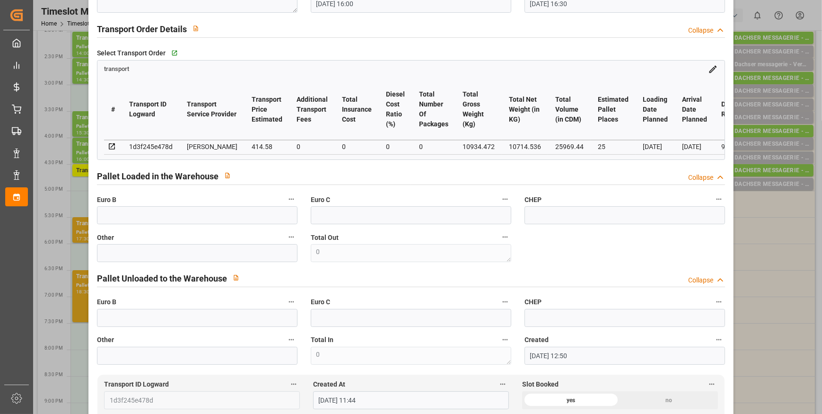
scroll to position [0, 0]
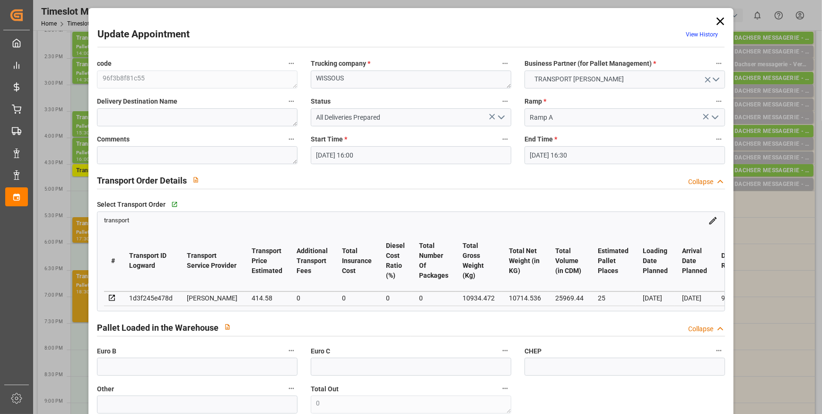
click at [721, 16] on icon at bounding box center [720, 21] width 13 height 13
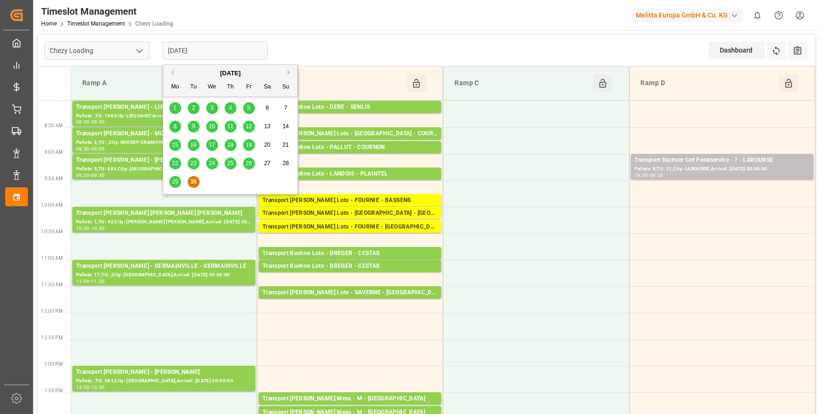
click at [202, 42] on input "[DATE]" at bounding box center [215, 51] width 105 height 18
click at [547, 251] on td at bounding box center [536, 246] width 186 height 26
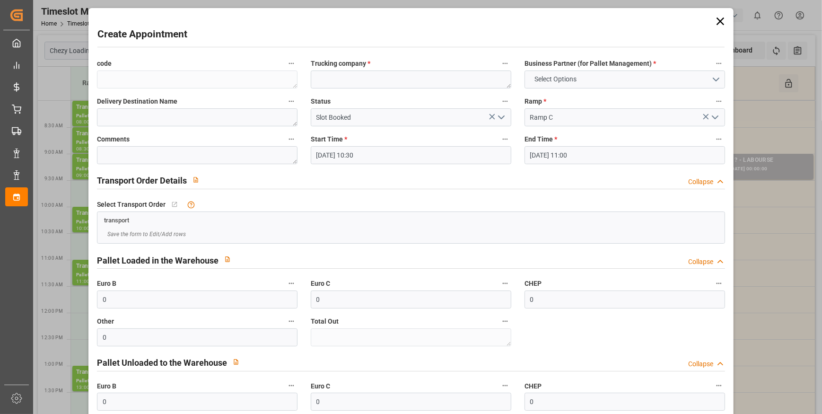
click at [714, 20] on icon at bounding box center [720, 21] width 13 height 13
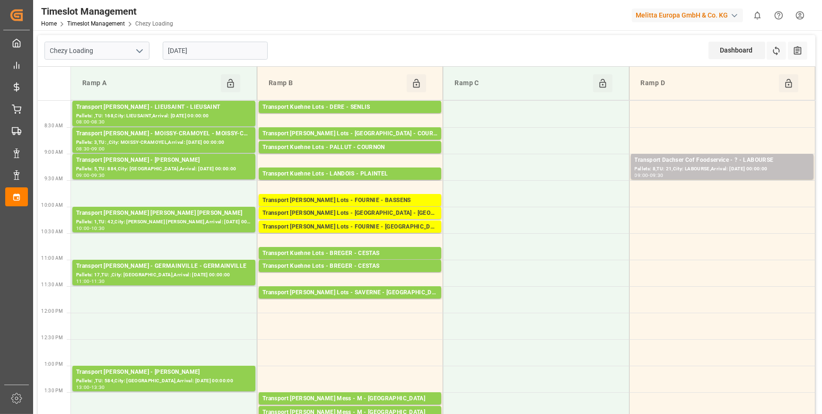
click at [223, 49] on input "[DATE]" at bounding box center [215, 51] width 105 height 18
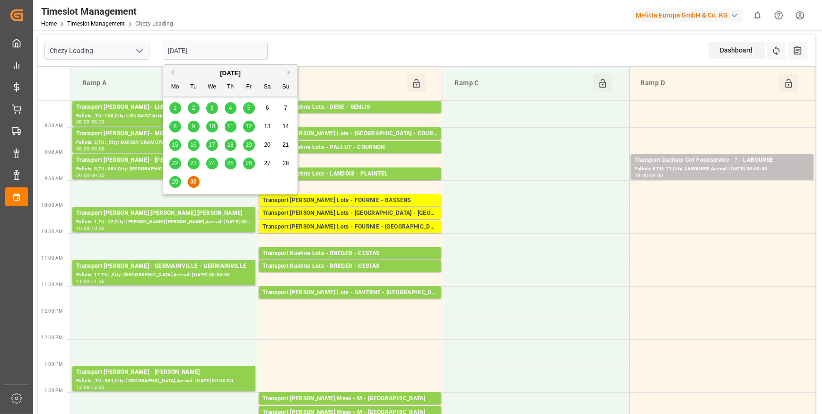
click at [287, 70] on div "[DATE]" at bounding box center [230, 73] width 134 height 9
click at [284, 70] on div "[DATE]" at bounding box center [230, 73] width 134 height 9
click at [289, 71] on button "Next Month" at bounding box center [291, 73] width 6 height 6
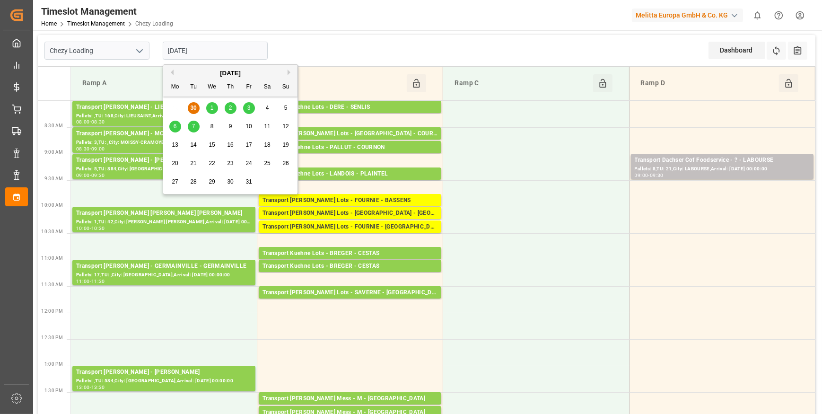
click at [211, 106] on span "1" at bounding box center [211, 108] width 3 height 7
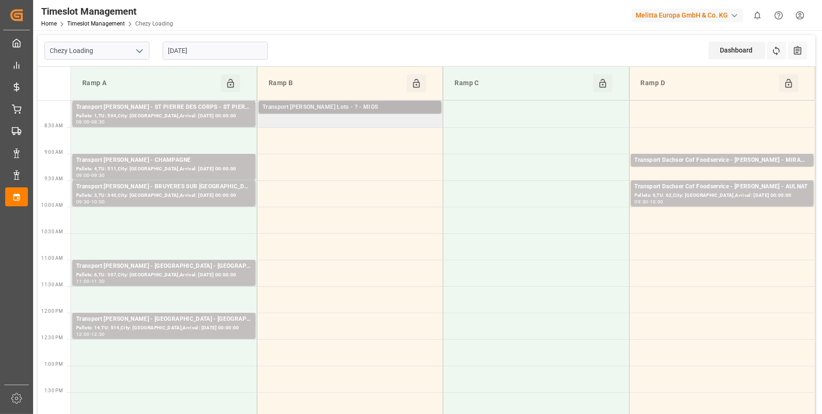
click at [314, 105] on div "Transport [PERSON_NAME] Lots - ? - MIOS" at bounding box center [349, 107] width 175 height 9
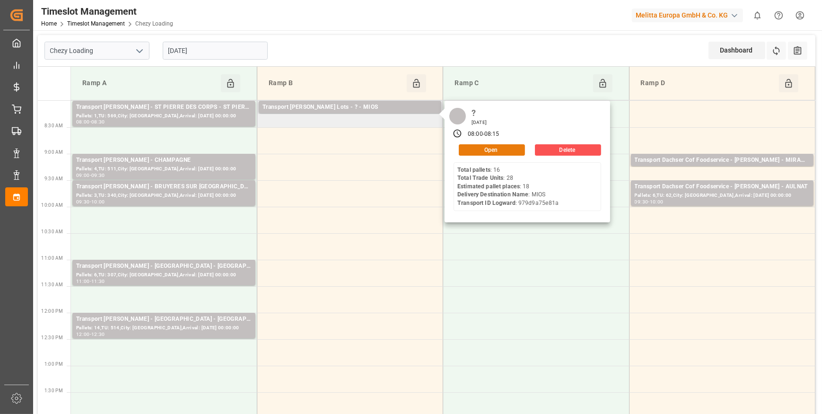
click at [493, 147] on button "Open" at bounding box center [492, 149] width 66 height 11
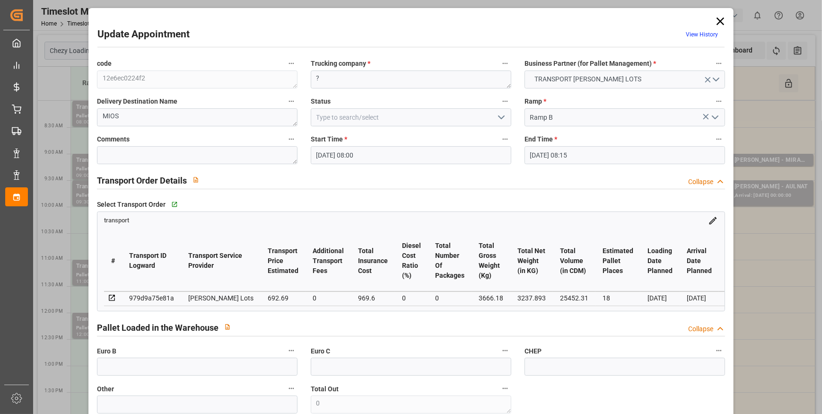
click at [500, 117] on icon "open menu" at bounding box center [501, 117] width 11 height 11
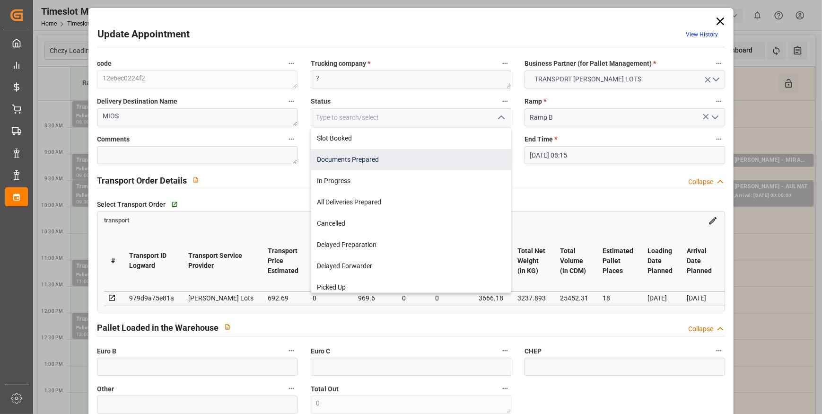
click at [326, 158] on div "Documents Prepared" at bounding box center [411, 159] width 200 height 21
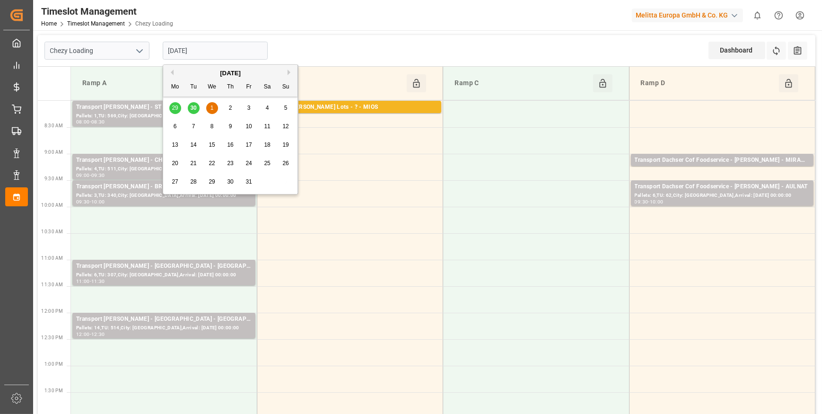
click at [206, 45] on input "[DATE]" at bounding box center [215, 51] width 105 height 18
click at [301, 303] on td at bounding box center [350, 299] width 186 height 26
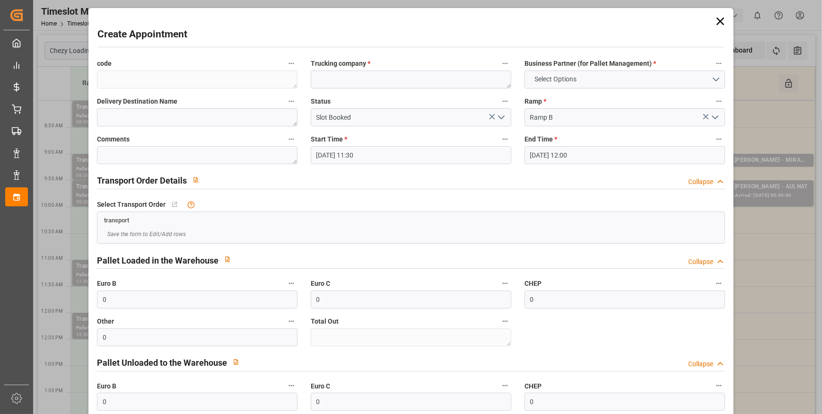
click at [192, 47] on div "Create Appointment code Trucking company * Business Partner (for Pallet Managem…" at bounding box center [411, 251] width 640 height 483
drag, startPoint x: 715, startPoint y: 20, endPoint x: 706, endPoint y: 8, distance: 14.6
click at [714, 20] on icon at bounding box center [720, 21] width 13 height 13
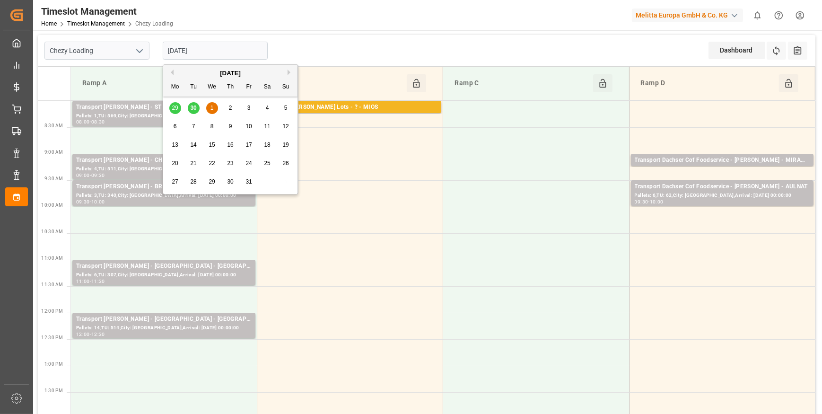
click at [180, 56] on input "[DATE]" at bounding box center [215, 51] width 105 height 18
click at [195, 107] on div "29 30 1 2 3 4 5" at bounding box center [230, 108] width 129 height 18
click at [170, 71] on button "Previous Month" at bounding box center [171, 73] width 6 height 6
click at [190, 180] on span "30" at bounding box center [193, 181] width 6 height 7
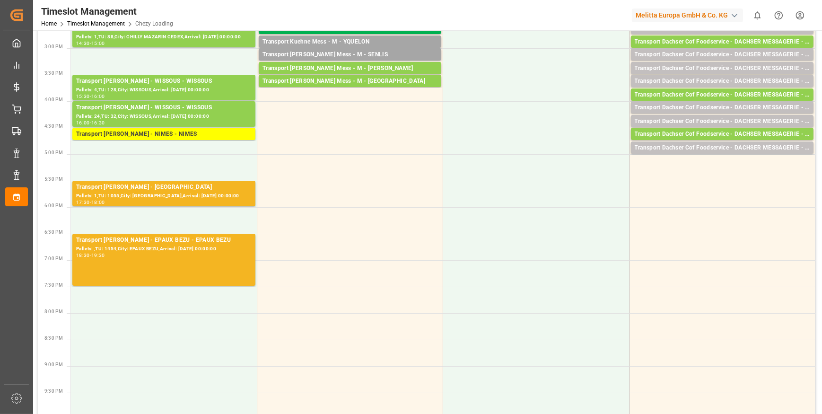
scroll to position [430, 0]
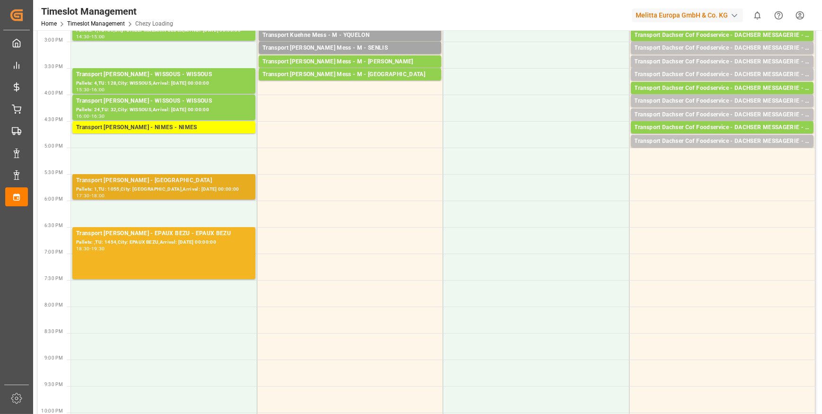
click at [166, 186] on div "Pallets: 1,TU: 1055,City: [GEOGRAPHIC_DATA],Arrival: [DATE] 00:00:00" at bounding box center [163, 189] width 175 height 8
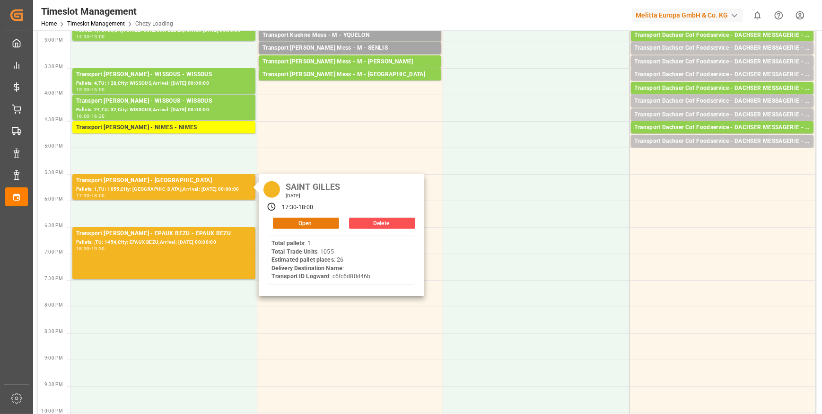
click at [305, 219] on button "Open" at bounding box center [306, 223] width 66 height 11
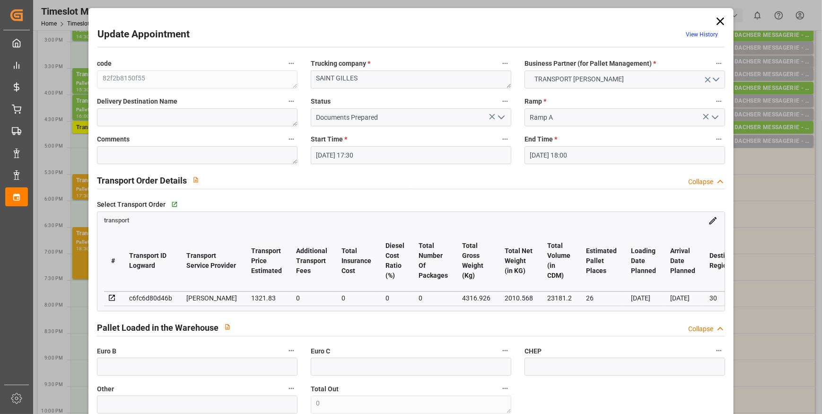
click at [500, 113] on icon "open menu" at bounding box center [501, 117] width 11 height 11
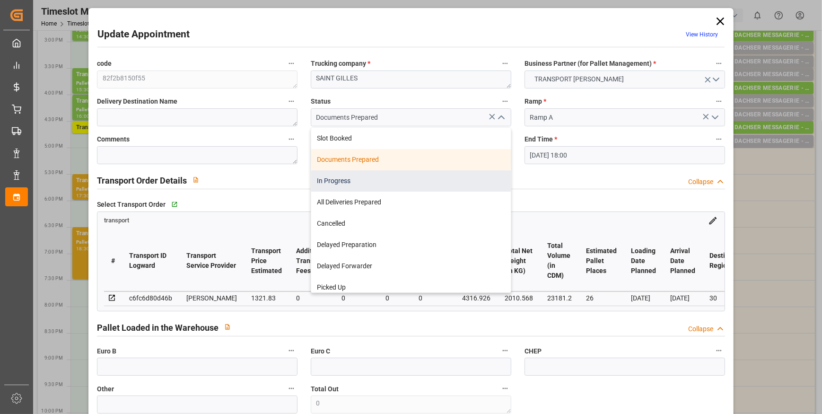
click at [334, 180] on div "In Progress" at bounding box center [411, 180] width 200 height 21
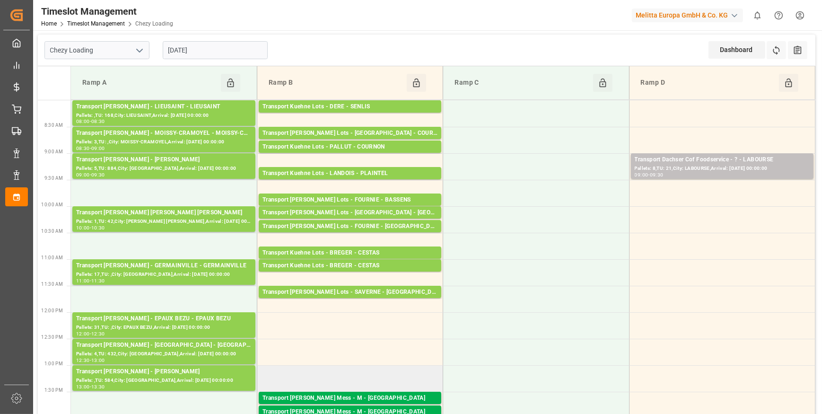
scroll to position [0, 0]
